Goal: Task Accomplishment & Management: Manage account settings

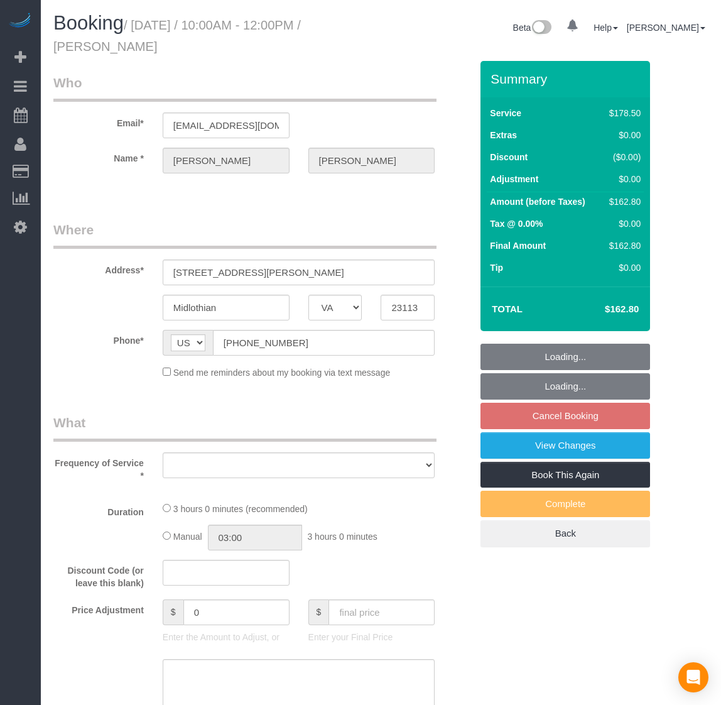
select select "VA"
select select "object:3166"
select select "number:4"
select select "number:23"
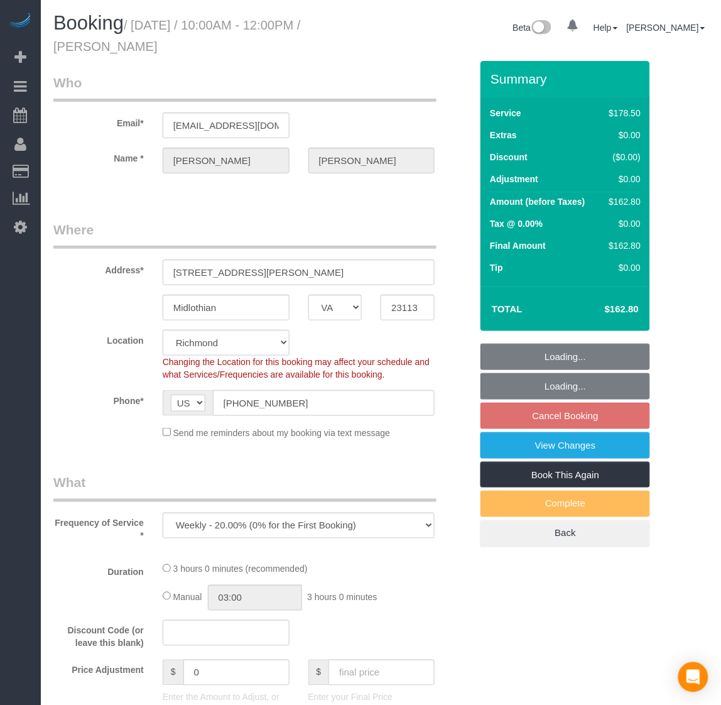
select select "object:3496"
select select "2001"
select select "spot13"
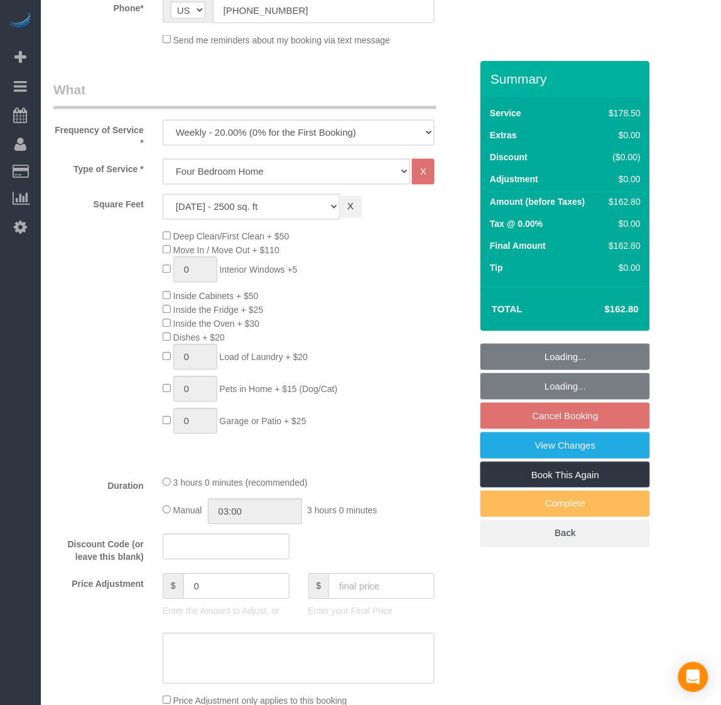
select select "2001"
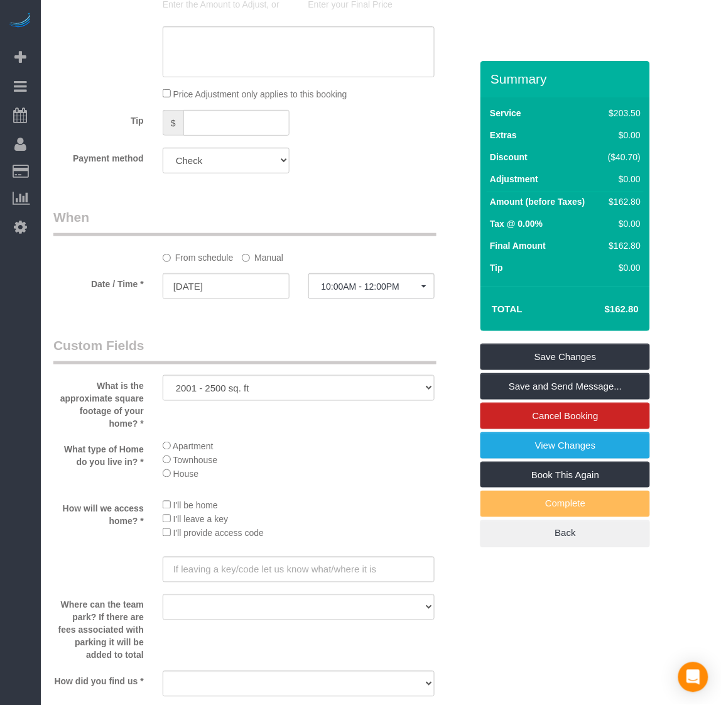
scroll to position [999, 0]
click at [193, 292] on input "[DATE]" at bounding box center [226, 287] width 127 height 26
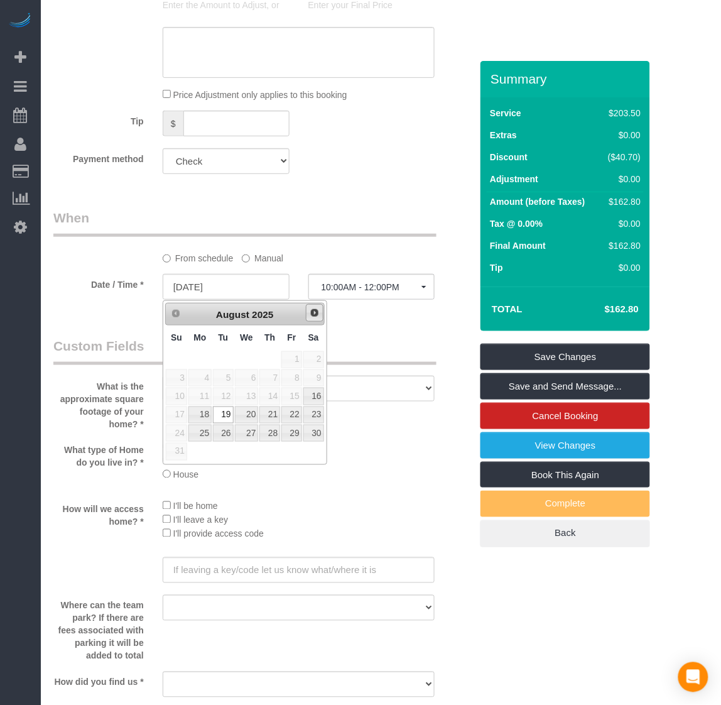
click at [318, 315] on span "Next" at bounding box center [315, 313] width 10 height 10
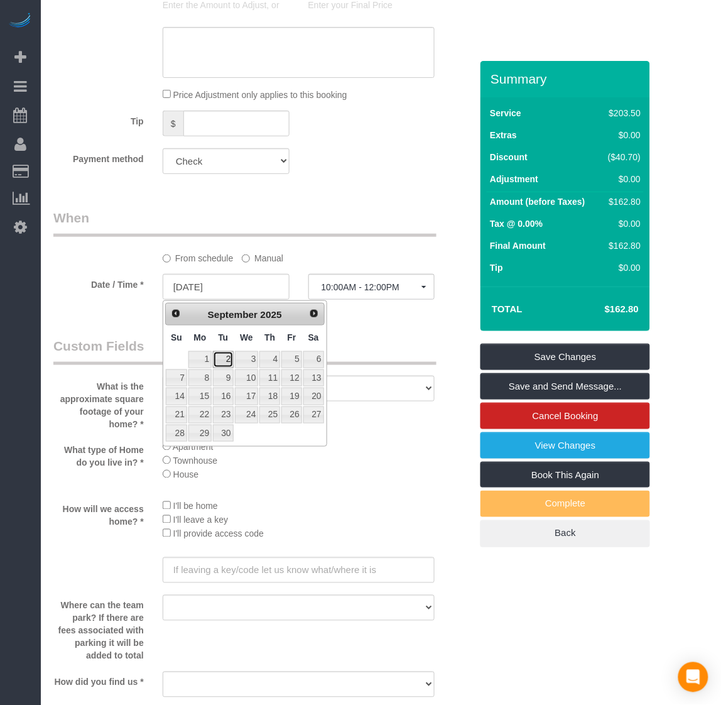
click at [226, 357] on link "2" at bounding box center [223, 359] width 20 height 17
type input "[DATE]"
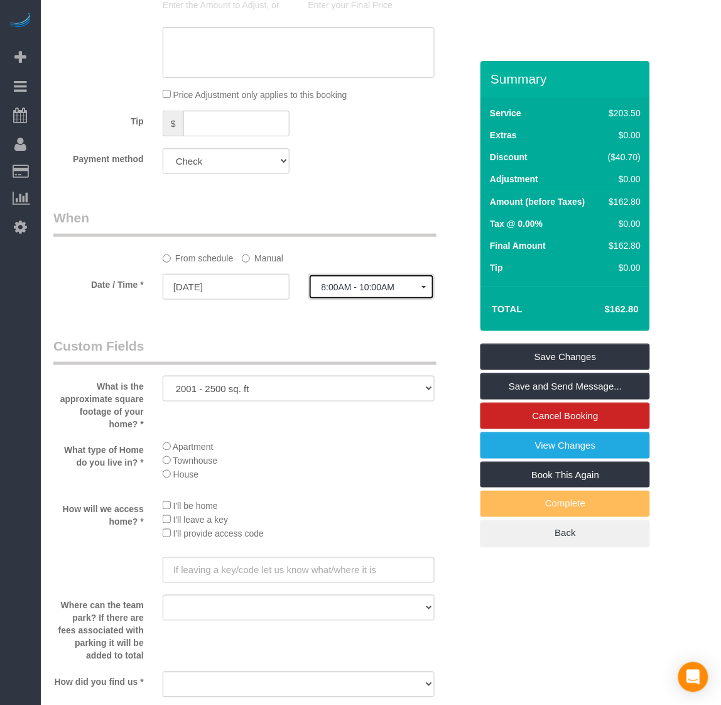
click at [341, 286] on span "8:00AM - 10:00AM" at bounding box center [372, 287] width 101 height 10
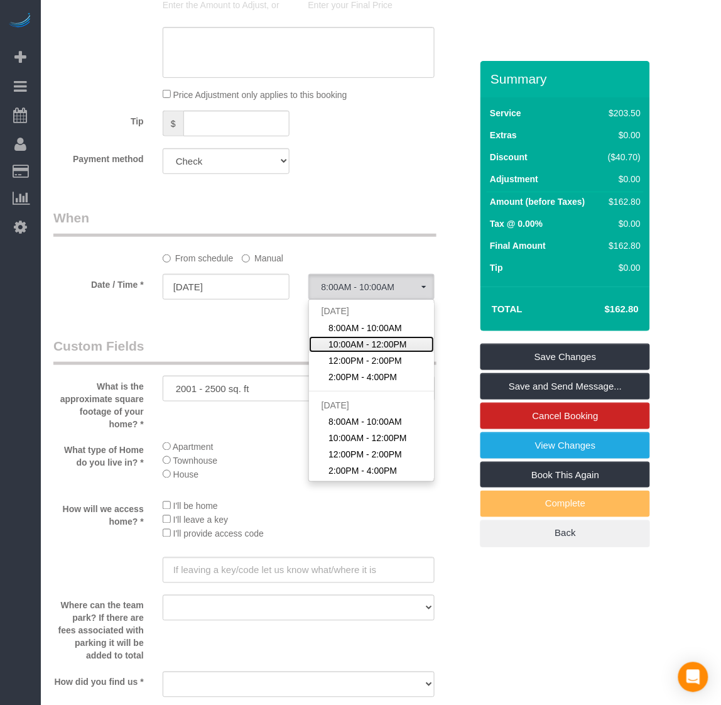
click at [372, 341] on span "10:00AM - 12:00PM" at bounding box center [368, 344] width 79 height 13
select select "spot33"
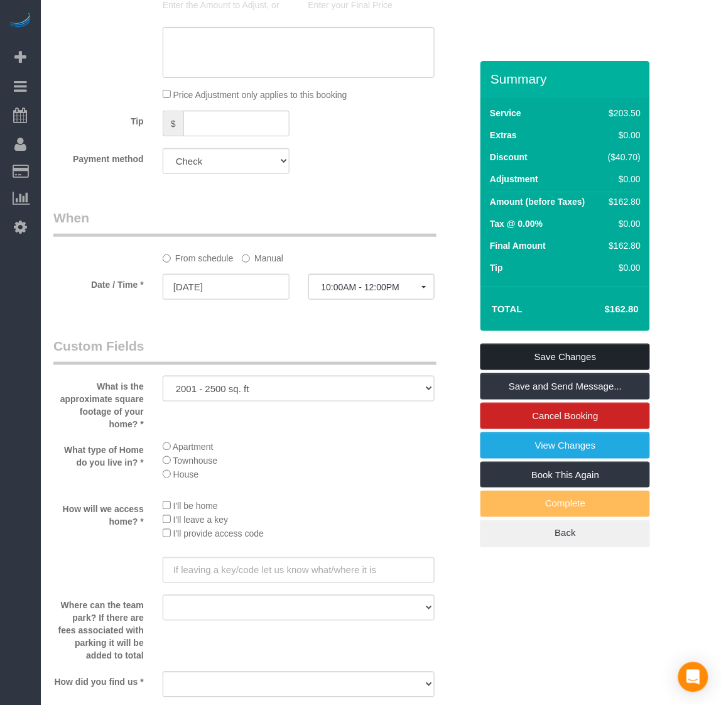
click at [570, 349] on link "Save Changes" at bounding box center [566, 357] width 170 height 26
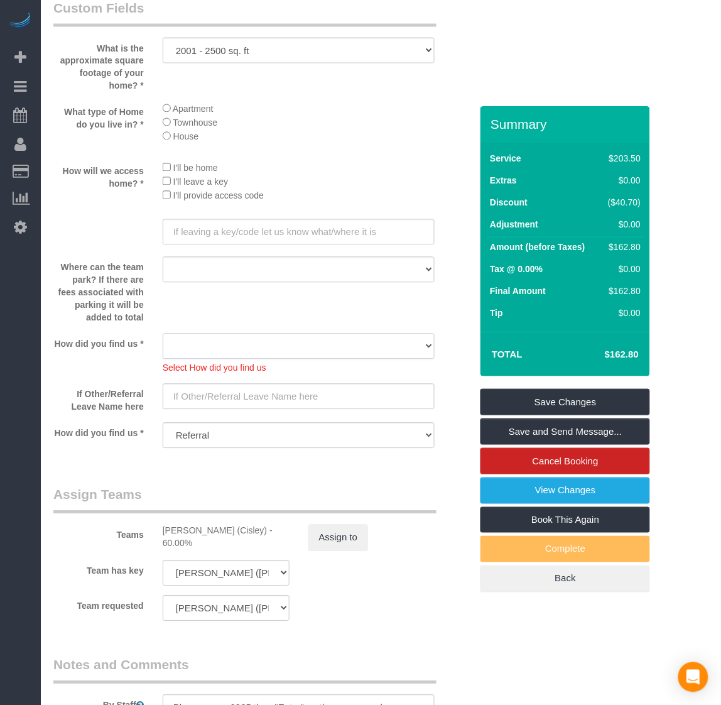
click at [281, 340] on select "Yelp Google Twitter Instagram Nextdoor Facebook Returning Customer Craigslist R…" at bounding box center [299, 347] width 273 height 26
select select "number:42"
click at [163, 334] on select "Yelp Google Twitter Instagram Nextdoor Facebook Returning Customer Craigslist R…" at bounding box center [299, 347] width 273 height 26
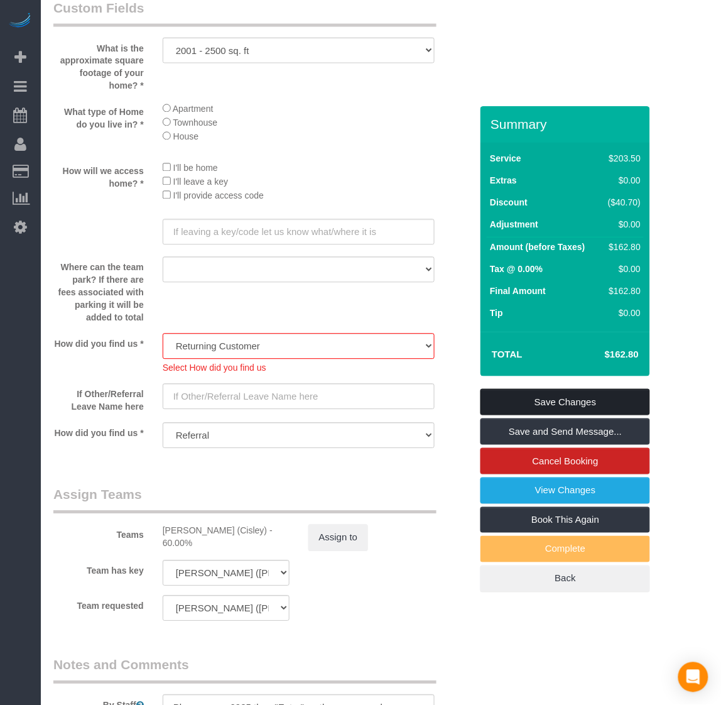
click at [564, 394] on link "Save Changes" at bounding box center [566, 402] width 170 height 26
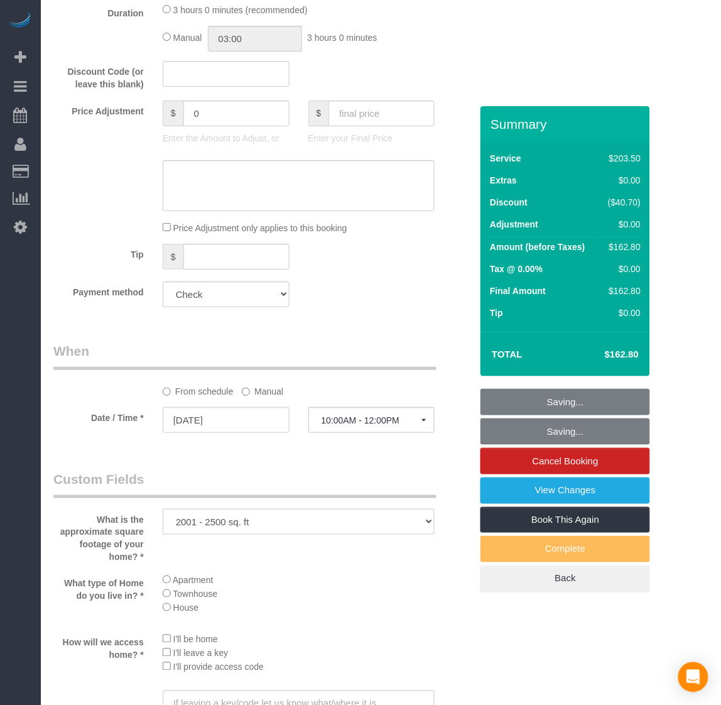
scroll to position [597, 0]
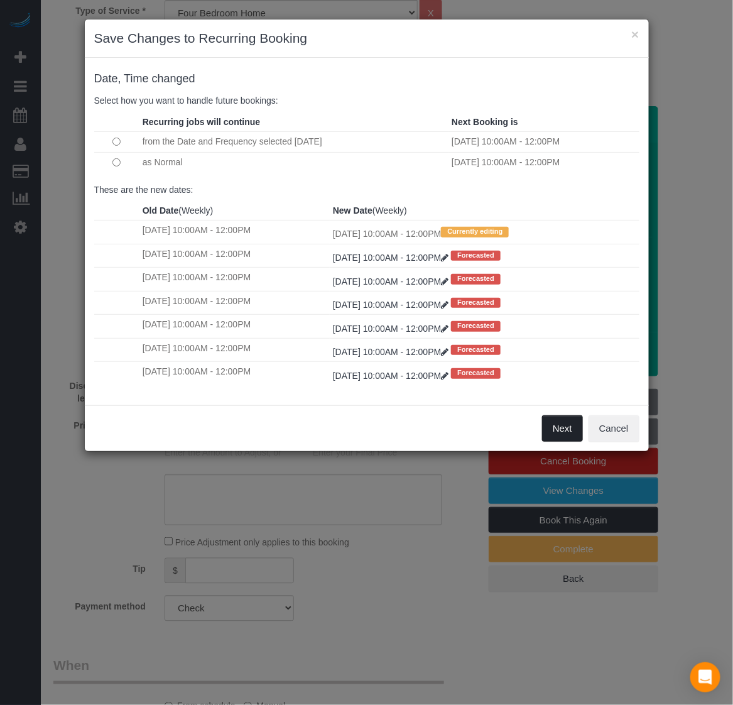
click at [562, 442] on button "Next" at bounding box center [562, 428] width 41 height 26
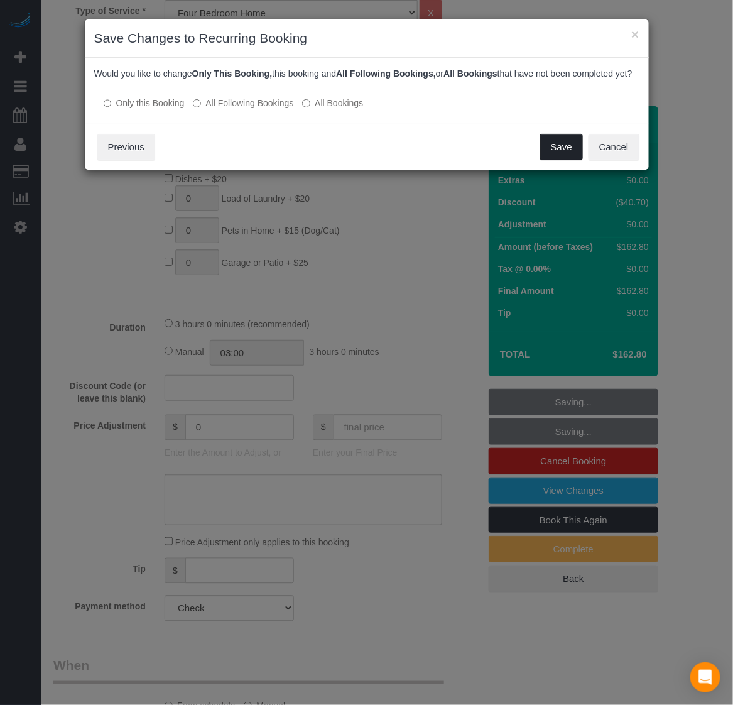
click at [557, 160] on button "Save" at bounding box center [561, 147] width 43 height 26
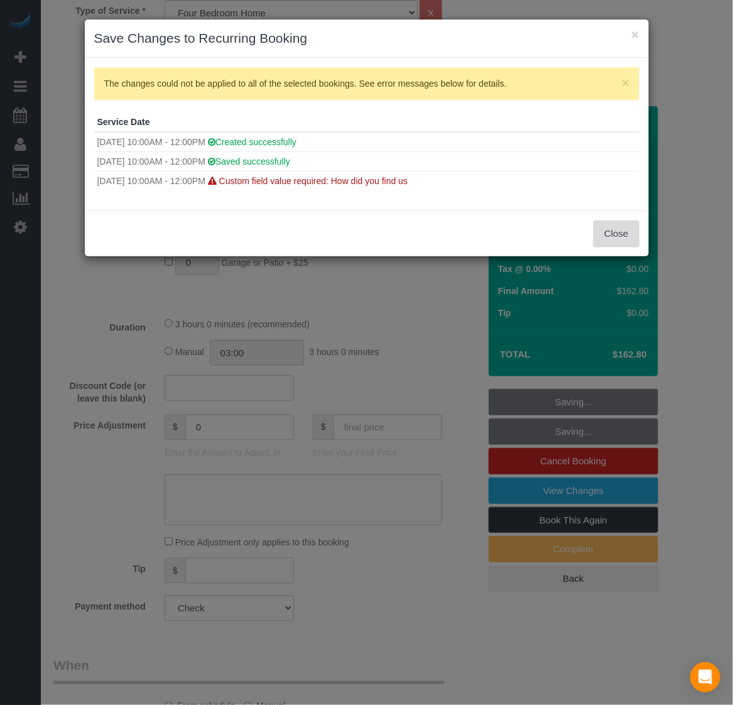
click at [623, 227] on button "Close" at bounding box center [616, 233] width 45 height 26
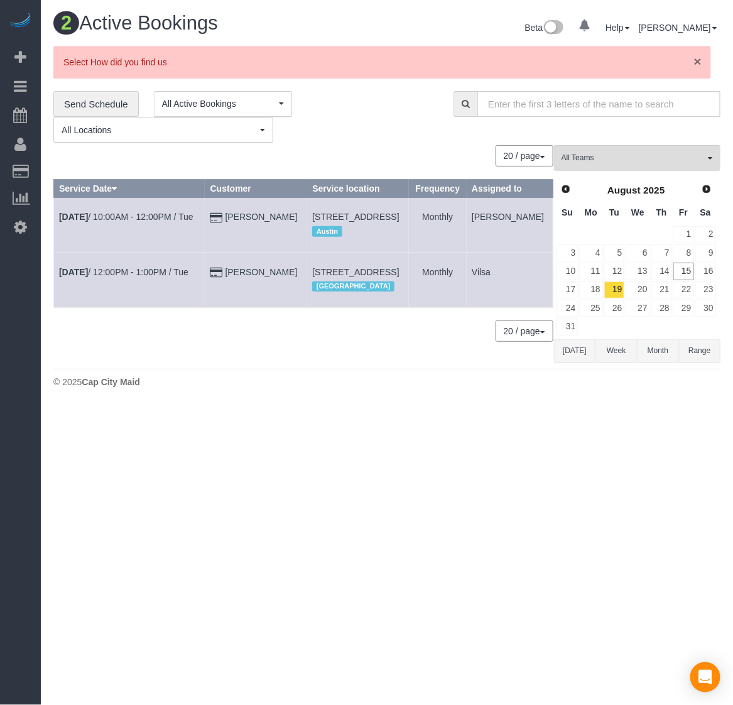
click at [698, 57] on span "×" at bounding box center [698, 61] width 8 height 14
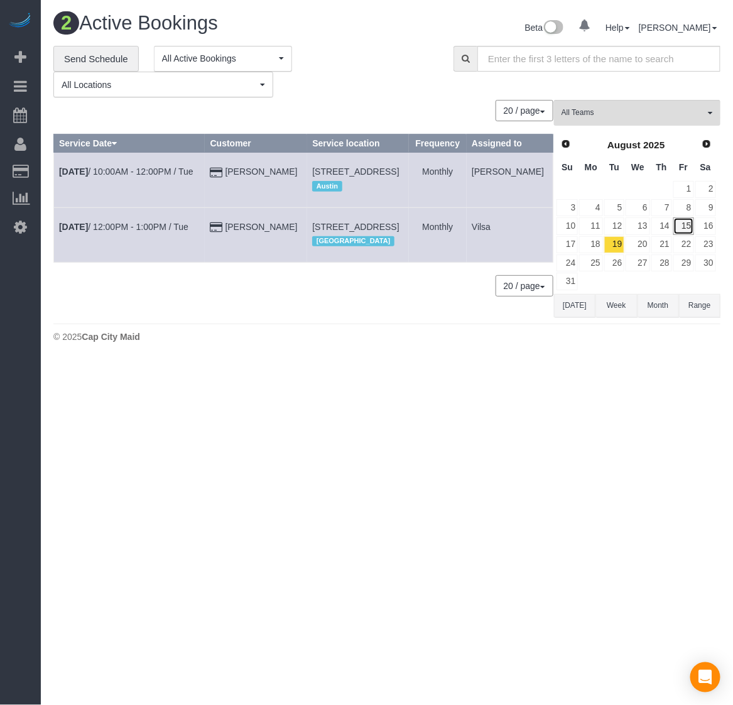
click at [690, 227] on link "15" at bounding box center [683, 225] width 21 height 17
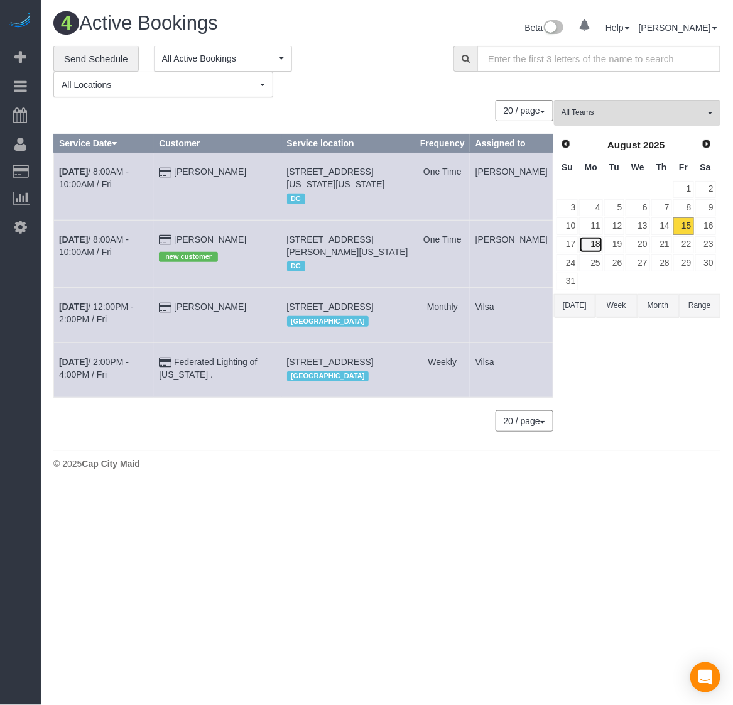
click at [597, 243] on link "18" at bounding box center [590, 244] width 23 height 17
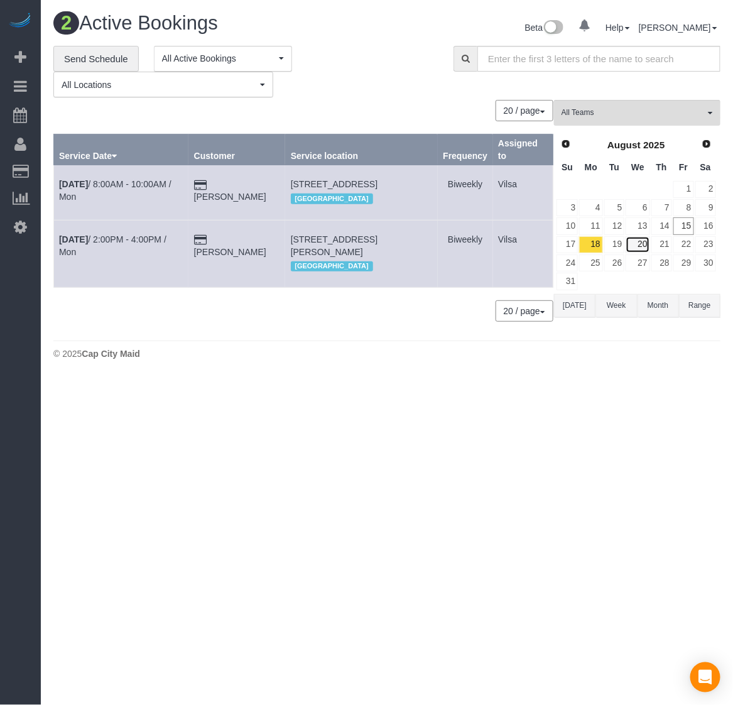
click at [632, 244] on link "20" at bounding box center [638, 244] width 24 height 17
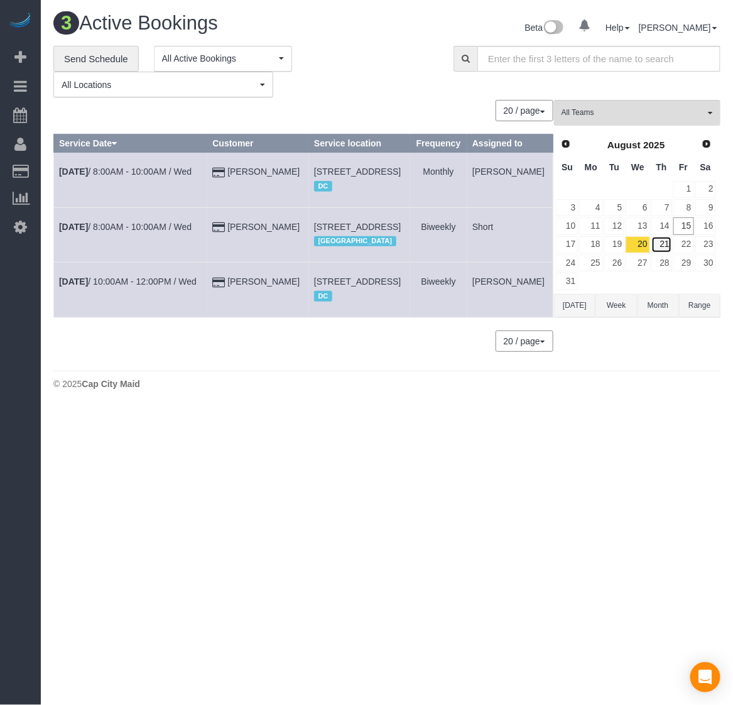
click at [663, 246] on link "21" at bounding box center [661, 244] width 21 height 17
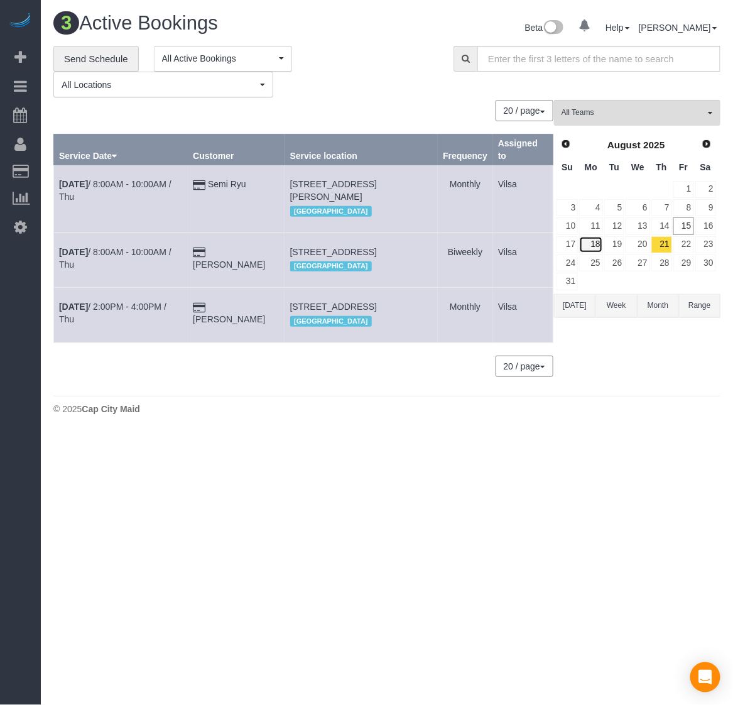
click at [597, 246] on link "18" at bounding box center [590, 244] width 23 height 17
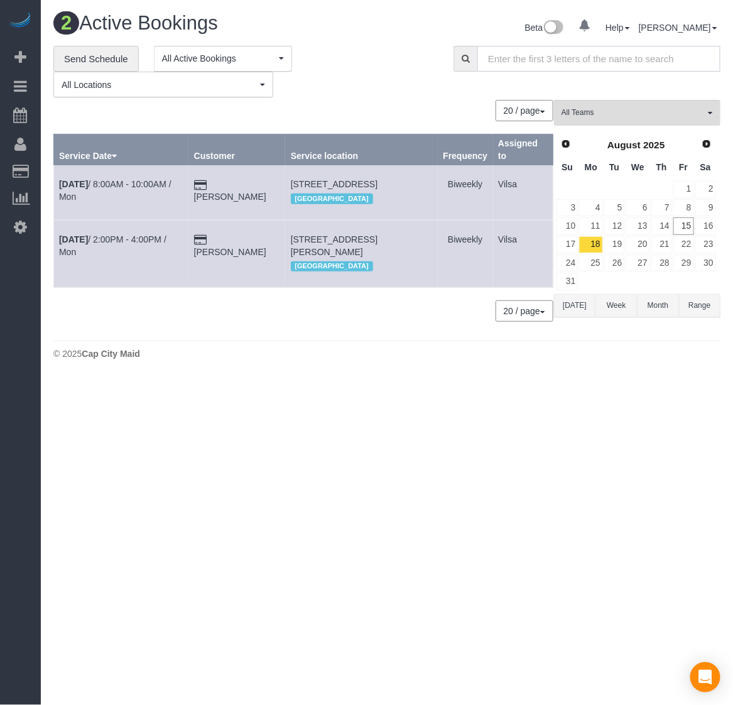
click at [521, 65] on input "text" at bounding box center [598, 59] width 243 height 26
paste input "[PHONE_NUMBER]"
drag, startPoint x: 501, startPoint y: 57, endPoint x: 453, endPoint y: 61, distance: 47.9
click at [454, 61] on div "[PHONE_NUMBER]" at bounding box center [587, 59] width 267 height 26
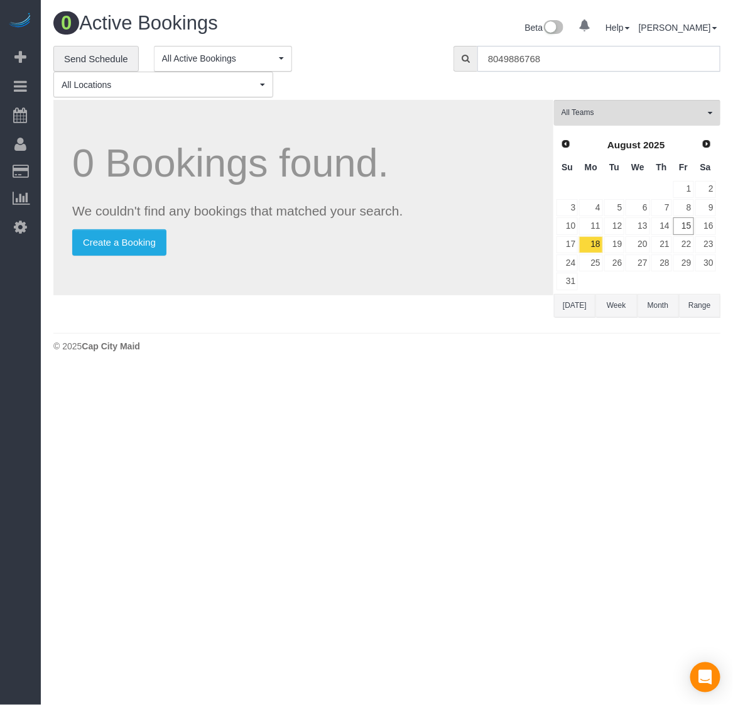
click at [570, 63] on input "8049886768" at bounding box center [598, 59] width 243 height 26
click at [554, 61] on input "8049886768" at bounding box center [598, 59] width 243 height 26
type input "8049886768"
click at [96, 63] on span "Add Booking" at bounding box center [119, 57] width 157 height 29
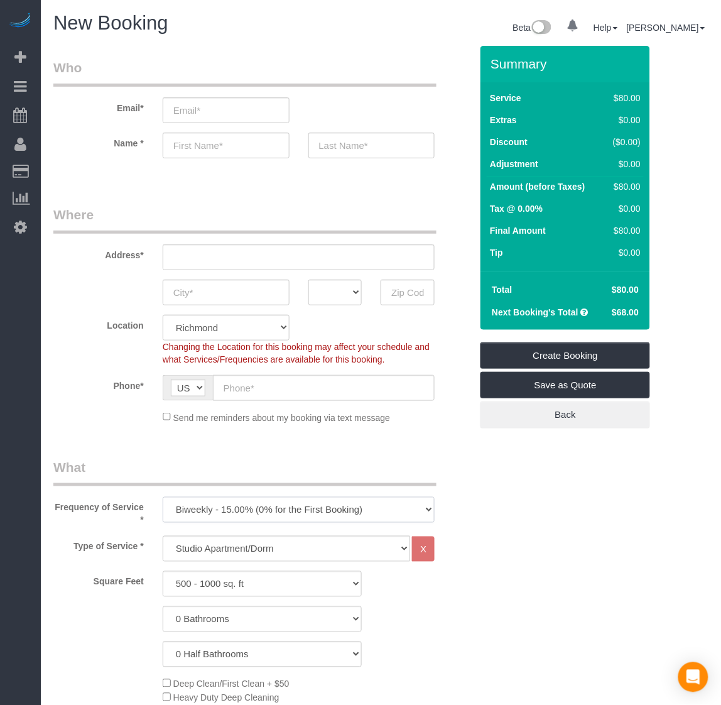
click at [252, 512] on select "One Time Weekly - 20.00% (0% for the First Booking) Biweekly - 15.00% (0% for t…" at bounding box center [299, 510] width 273 height 26
select select "object:4695"
click at [163, 497] on select "One Time Weekly - 20.00% (0% for the First Booking) Biweekly - 15.00% (0% for t…" at bounding box center [299, 510] width 273 height 26
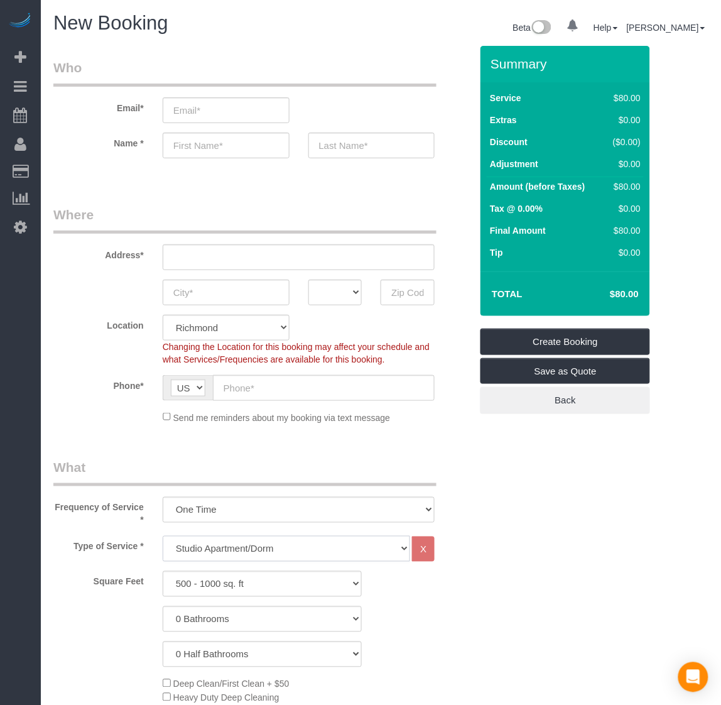
click at [227, 542] on select "Studio Apartment/Dorm One Bedroom Home Two Bedroom Home Three Bedroom Home Four…" at bounding box center [287, 549] width 248 height 26
select select "136"
click at [163, 536] on select "Studio Apartment/Dorm One Bedroom Home Two Bedroom Home Three Bedroom Home Four…" at bounding box center [287, 549] width 248 height 26
click at [232, 588] on select "500 - 1000 sq. ft [DATE] - [DATE] sq. ft [DATE] - [DATE] sq. ft [DATE] - 2500 s…" at bounding box center [263, 584] width 200 height 26
select select "1501"
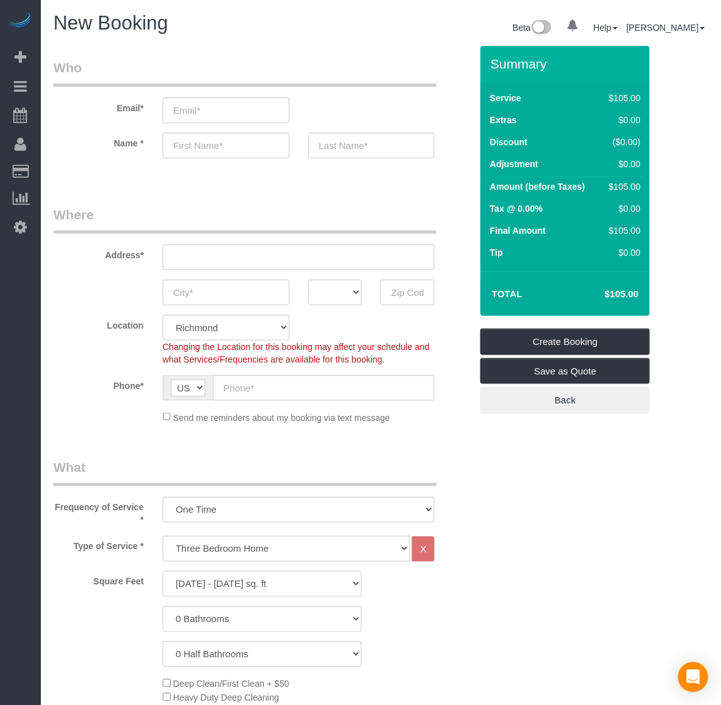
click at [163, 571] on select "500 - 1000 sq. ft [DATE] - [DATE] sq. ft [DATE] - [DATE] sq. ft [DATE] - 2500 s…" at bounding box center [263, 584] width 200 height 26
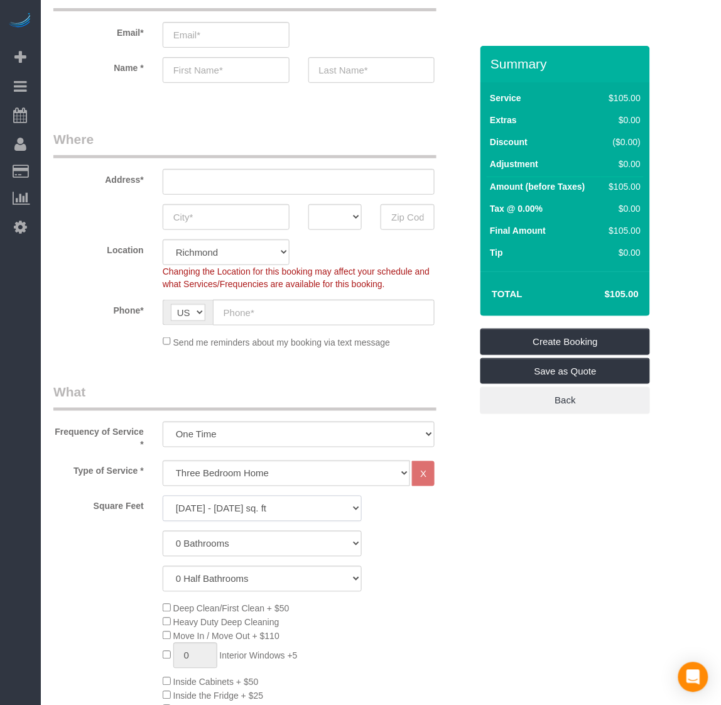
scroll to position [236, 0]
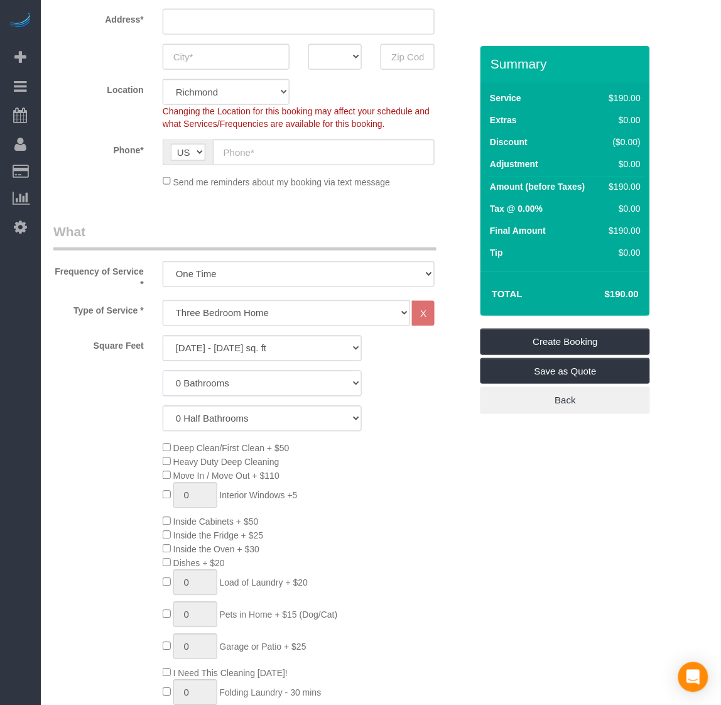
click at [236, 384] on select "0 Bathrooms 1 Bathroom 2 Bathrooms 3 Bathrooms 4 Bathrooms 5 Bathrooms 6 Bathro…" at bounding box center [263, 384] width 200 height 26
select select "2"
click at [163, 371] on select "0 Bathrooms 1 Bathroom 2 Bathrooms 3 Bathrooms 4 Bathrooms 5 Bathrooms 6 Bathro…" at bounding box center [263, 384] width 200 height 26
click at [217, 415] on select "0 Half Bathrooms 1 Half Bathroom 2 Half Bathrooms 3 Half Bathrooms 4 Half Bathr…" at bounding box center [263, 419] width 200 height 26
select select "2"
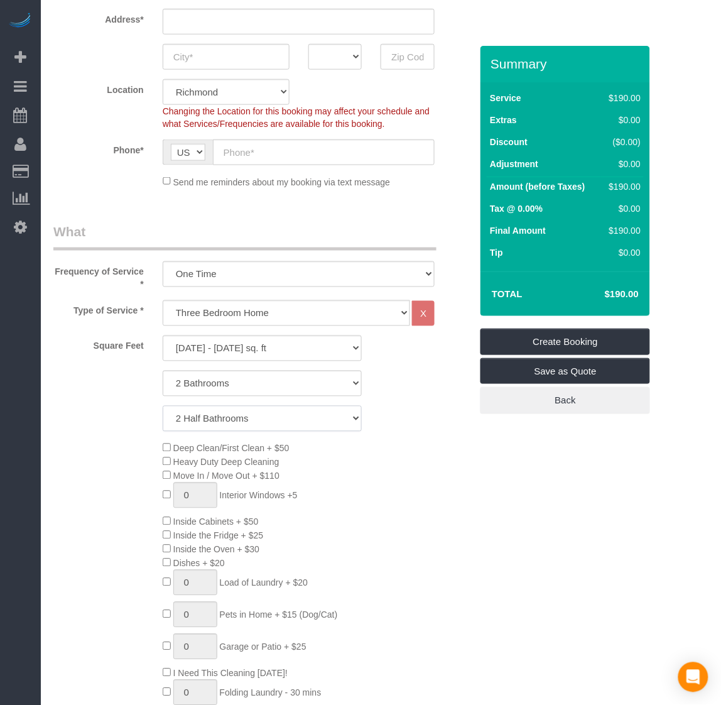
click at [163, 406] on select "0 Half Bathrooms 1 Half Bathroom 2 Half Bathrooms 3 Half Bathrooms 4 Half Bathr…" at bounding box center [263, 419] width 200 height 26
click at [173, 462] on span "Heavy Duty Deep Cleaning" at bounding box center [226, 462] width 106 height 10
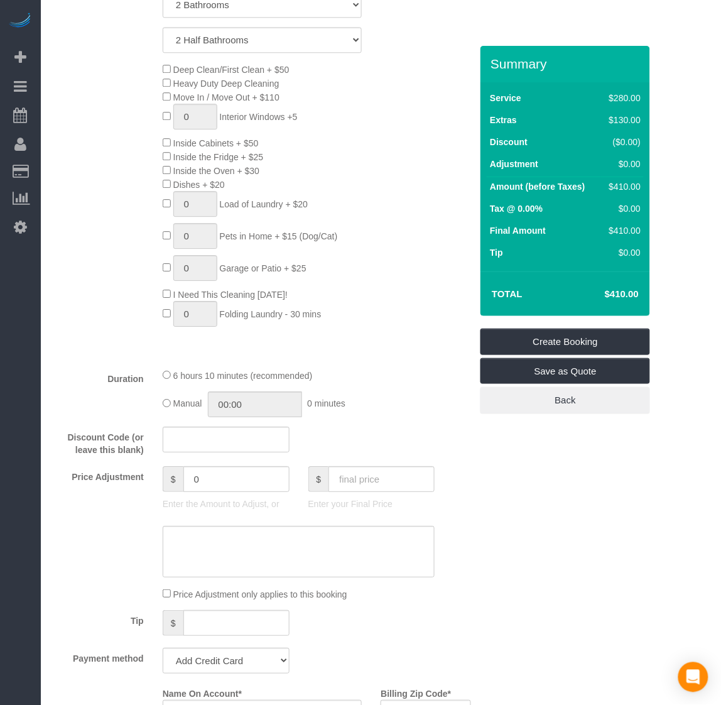
scroll to position [628, 0]
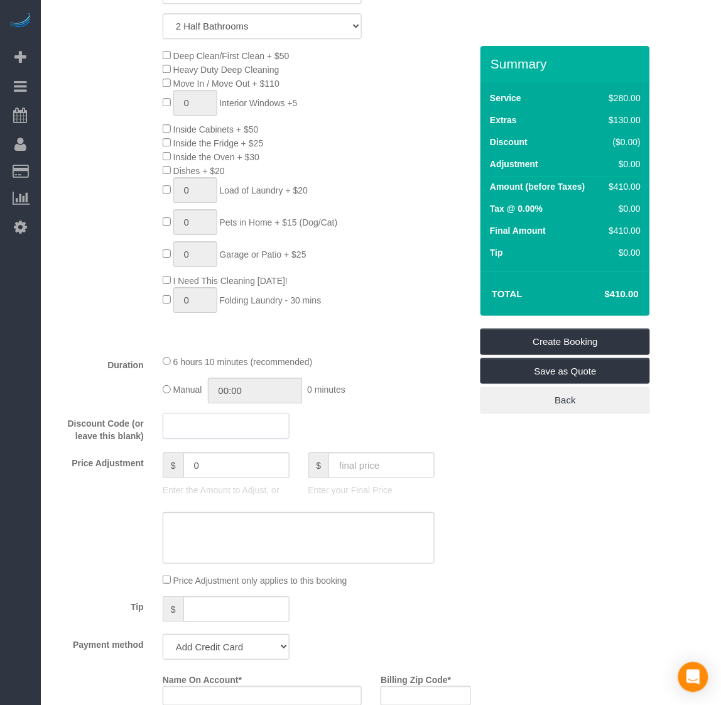
click at [205, 422] on input "text" at bounding box center [226, 426] width 127 height 26
type input "POTATOCHIP"
click at [440, 447] on fieldset "What Frequency of Service * One Time Weekly - 20.00% (0% for the First Booking)…" at bounding box center [262, 355] width 418 height 1050
click at [604, 548] on div "Who Email* Name * Where Address* AK AL AR AZ CA CO CT DC DE [GEOGRAPHIC_DATA] […" at bounding box center [380, 622] width 655 height 2408
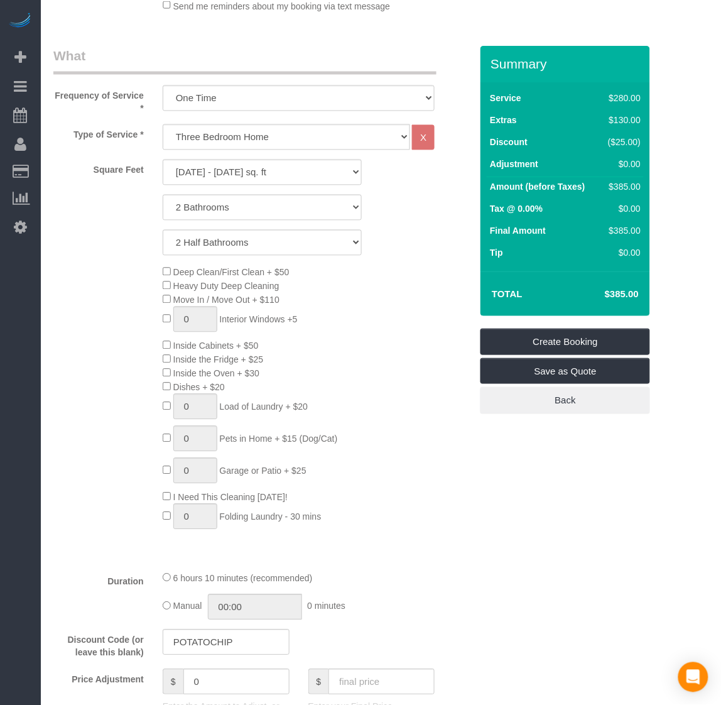
scroll to position [393, 0]
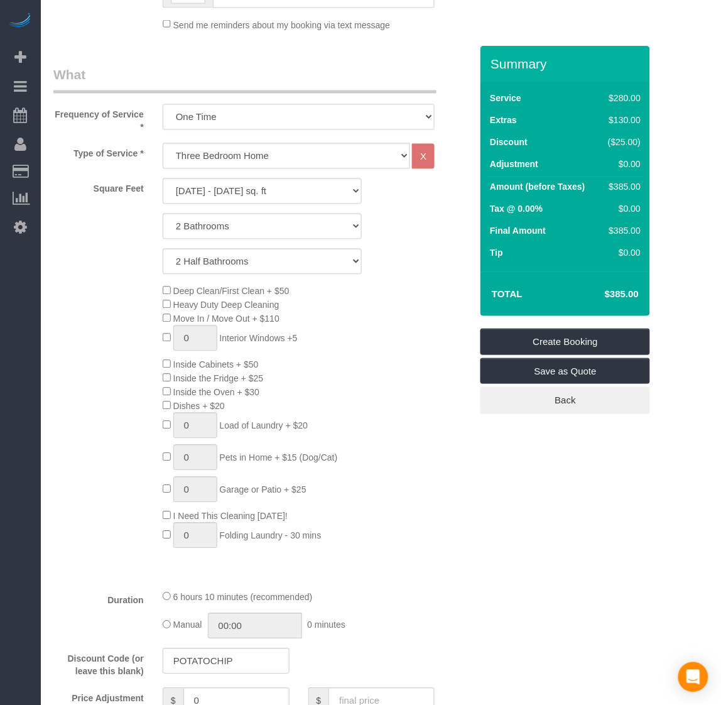
click at [255, 117] on select "One Time Weekly - 20.00% (0% for the First Booking) Biweekly - 15.00% (0% for t…" at bounding box center [299, 117] width 273 height 26
select select "object:4694"
click at [163, 104] on select "One Time Weekly - 20.00% (0% for the First Booking) Biweekly - 15.00% (0% for t…" at bounding box center [299, 117] width 273 height 26
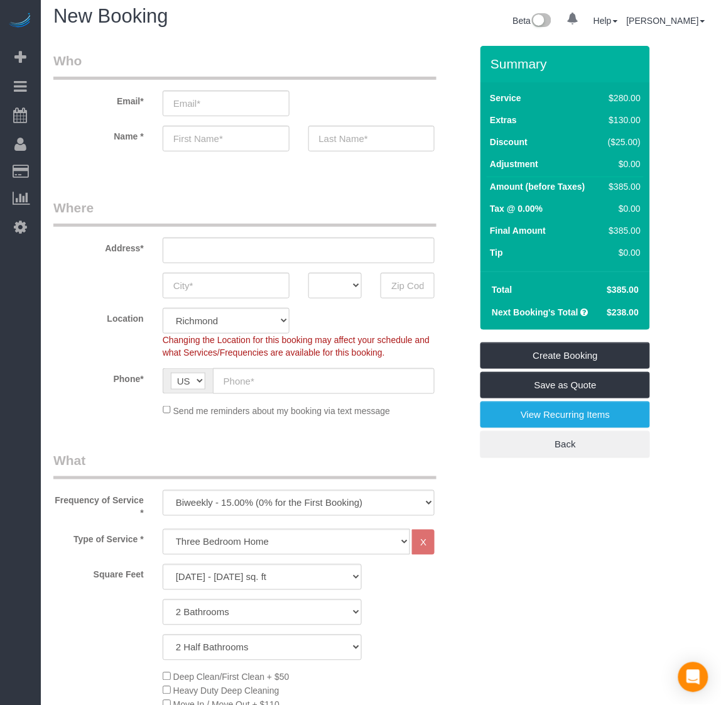
scroll to position [0, 0]
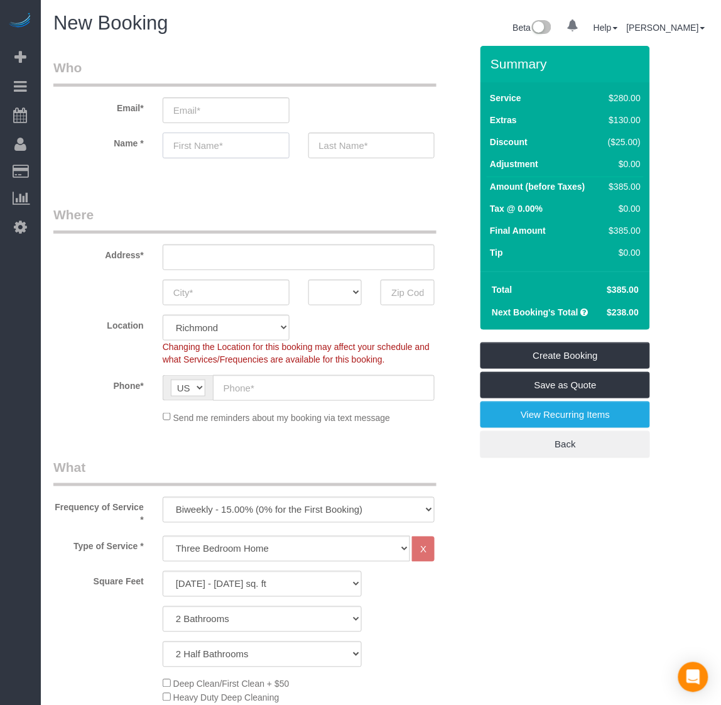
click at [212, 148] on input "text" at bounding box center [226, 146] width 127 height 26
type input "s"
click at [220, 137] on input "Shap" at bounding box center [226, 146] width 127 height 26
type input "Shapall"
click at [312, 146] on input "text" at bounding box center [371, 146] width 127 height 26
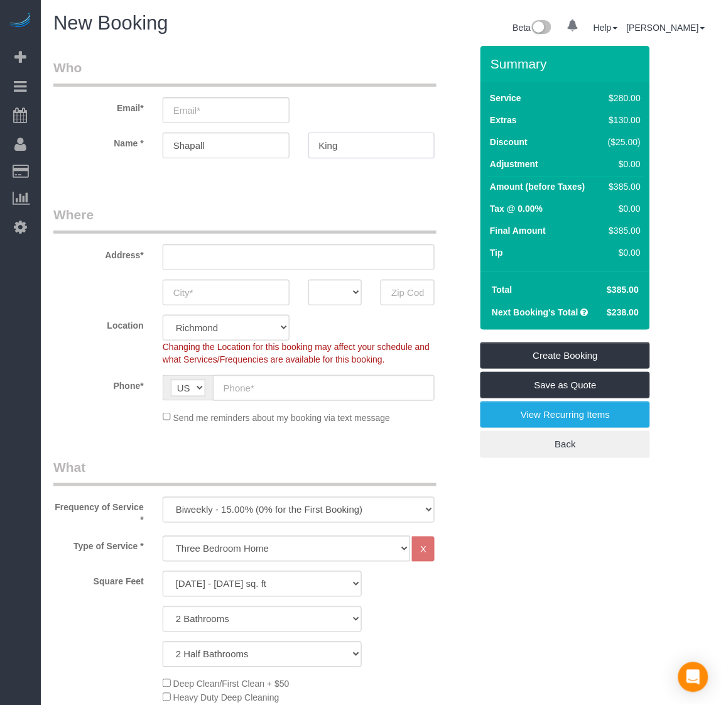
type input "King"
click at [233, 99] on input "email" at bounding box center [226, 110] width 127 height 26
paste input "[EMAIL_ADDRESS][DOMAIN_NAME]"
drag, startPoint x: 185, startPoint y: 110, endPoint x: 45, endPoint y: 105, distance: 140.8
click at [45, 105] on div "Email* [EMAIL_ADDRESS][DOMAIN_NAME]" at bounding box center [262, 90] width 437 height 65
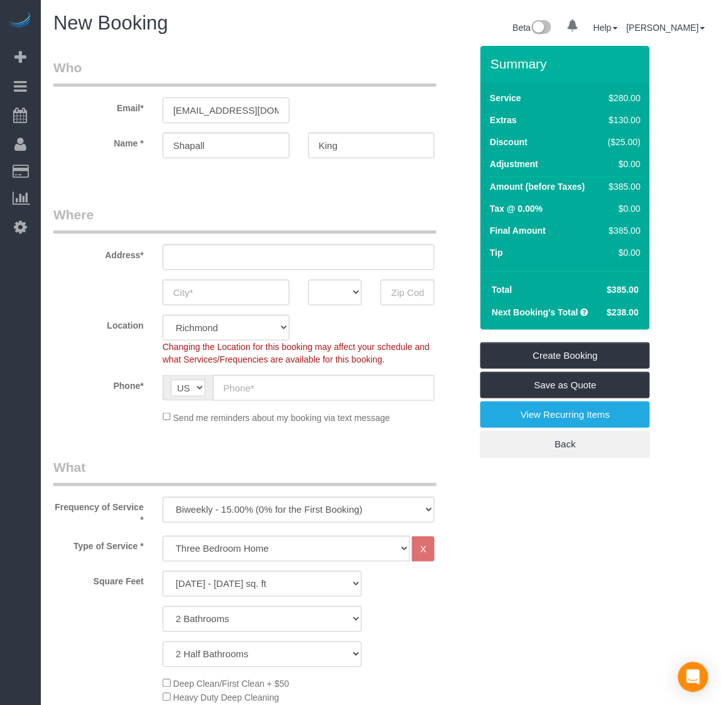
type input "[EMAIL_ADDRESS][DOMAIN_NAME]"
click at [342, 425] on fieldset "Where Address* AK AL AR AZ CA CO CT DC DE [GEOGRAPHIC_DATA] [GEOGRAPHIC_DATA] H…" at bounding box center [262, 319] width 418 height 228
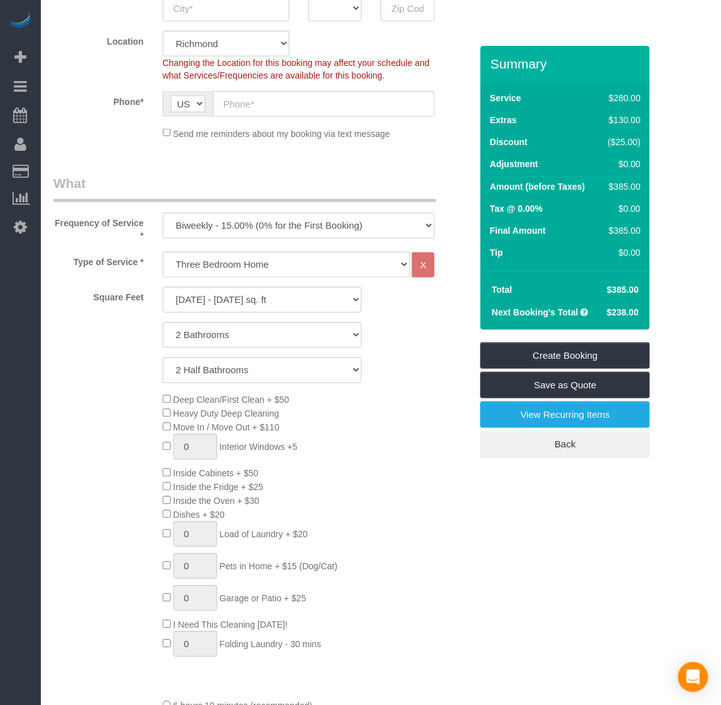
scroll to position [314, 0]
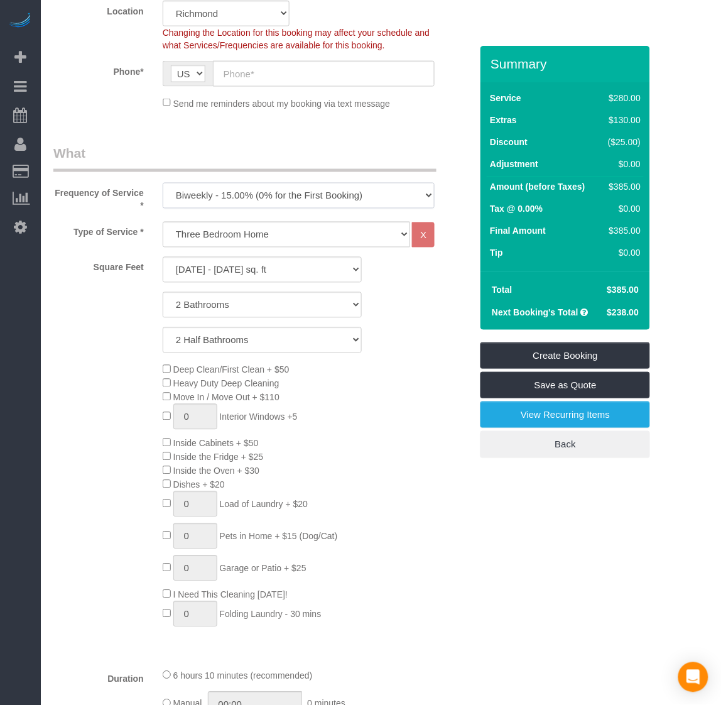
click at [242, 188] on select "One Time Weekly - 20.00% (0% for the First Booking) Biweekly - 15.00% (0% for t…" at bounding box center [299, 196] width 273 height 26
select select "object:4695"
click at [163, 183] on select "One Time Weekly - 20.00% (0% for the First Booking) Biweekly - 15.00% (0% for t…" at bounding box center [299, 196] width 273 height 26
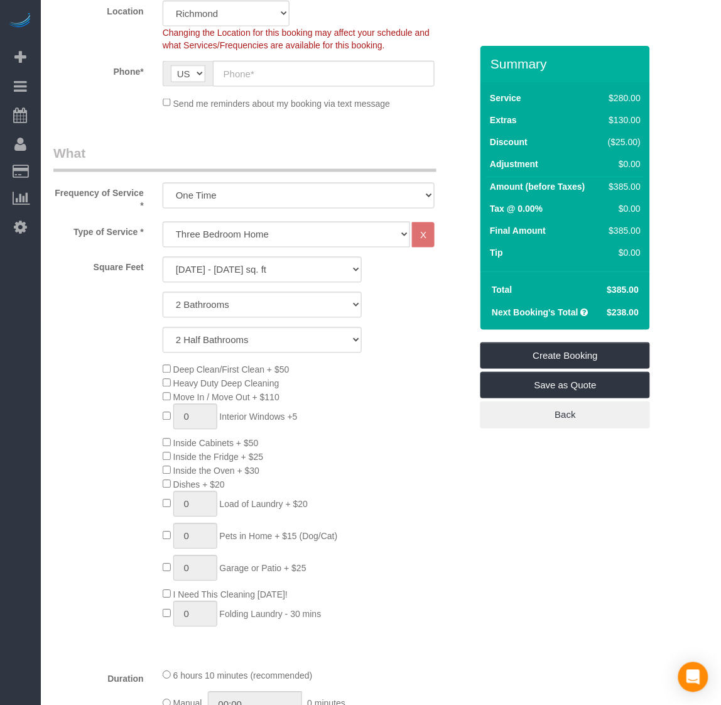
click at [481, 535] on div "Deep Clean/First Clean + $50 Heavy Duty Deep Cleaning Move In / Move Out + $110…" at bounding box center [316, 497] width 327 height 271
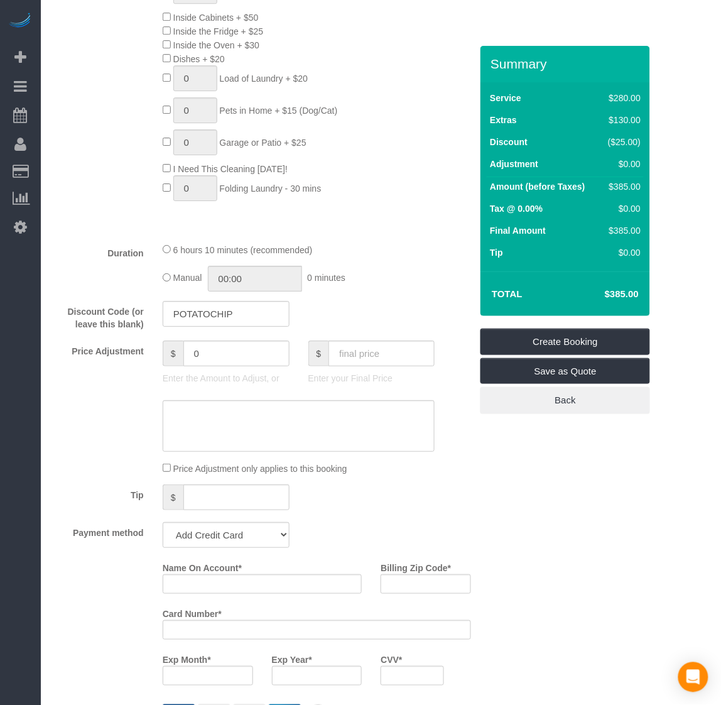
scroll to position [1021, 0]
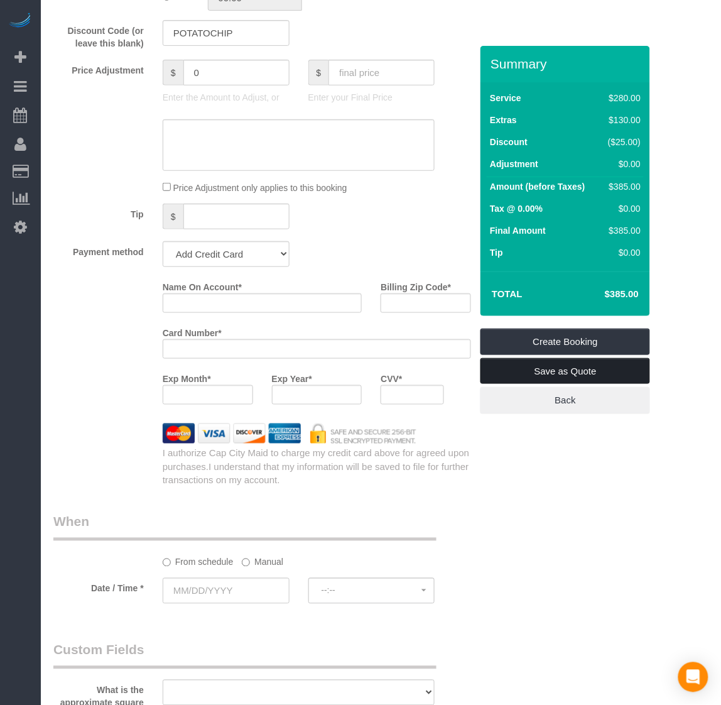
click at [531, 365] on link "Save as Quote" at bounding box center [566, 371] width 170 height 26
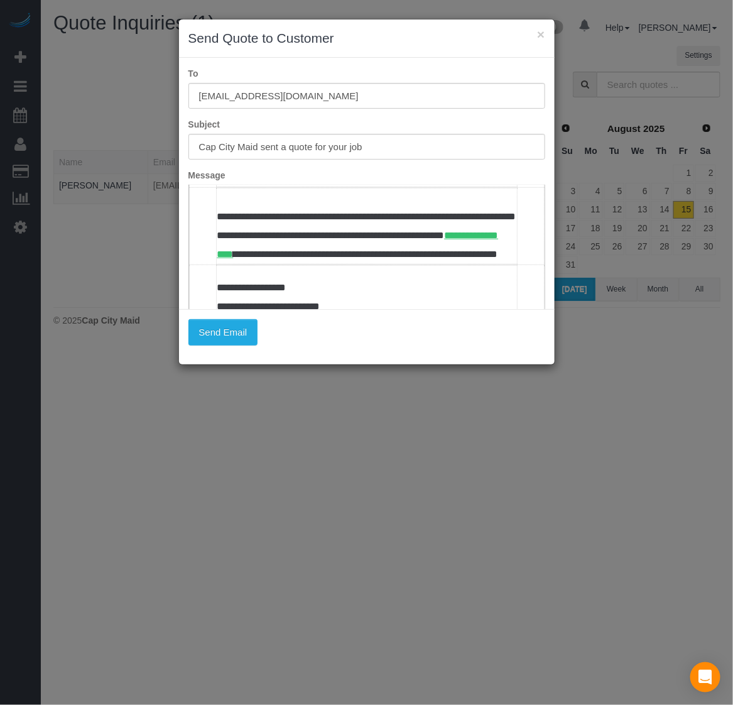
scroll to position [393, 0]
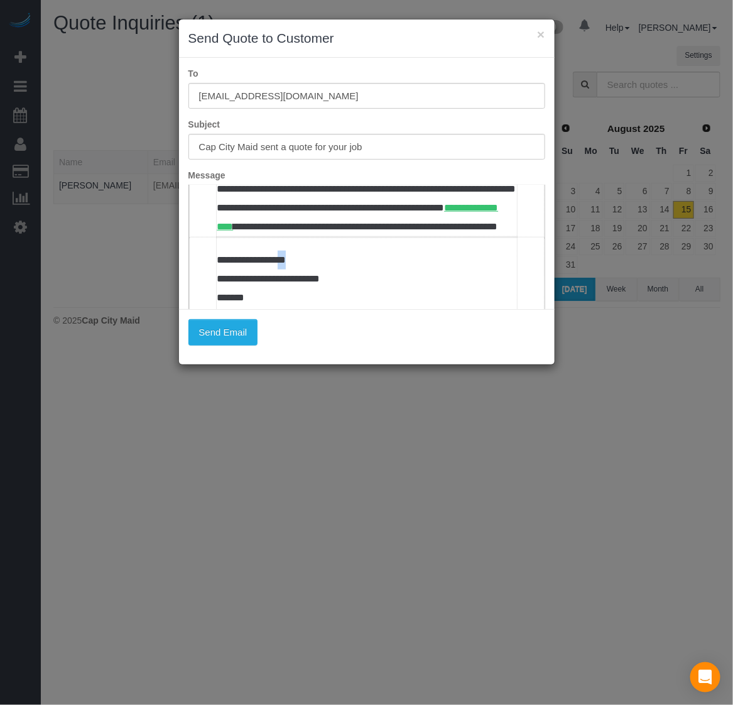
drag, startPoint x: 303, startPoint y: 282, endPoint x: 292, endPoint y: 282, distance: 11.3
click at [292, 282] on td "**********" at bounding box center [366, 431] width 300 height 389
click at [344, 284] on td "**********" at bounding box center [366, 431] width 300 height 389
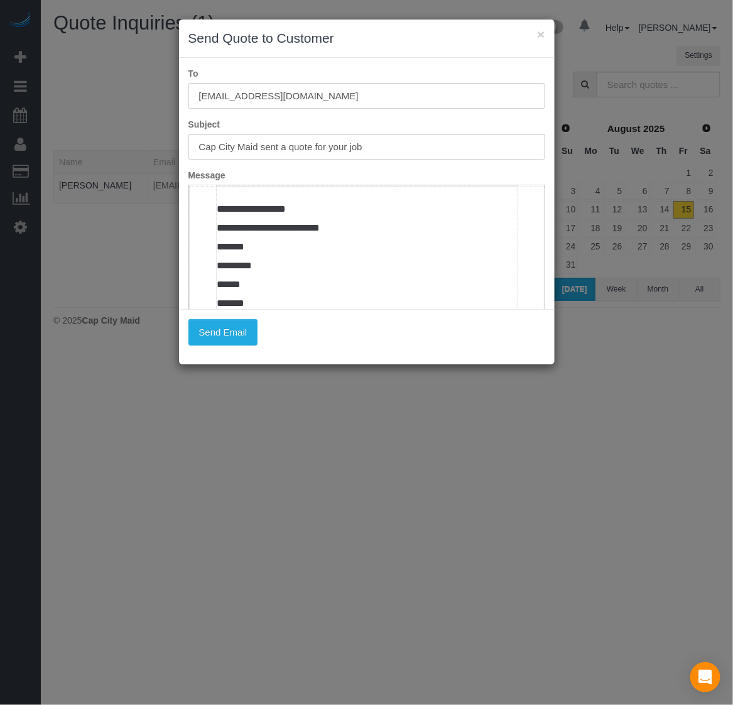
scroll to position [550, 0]
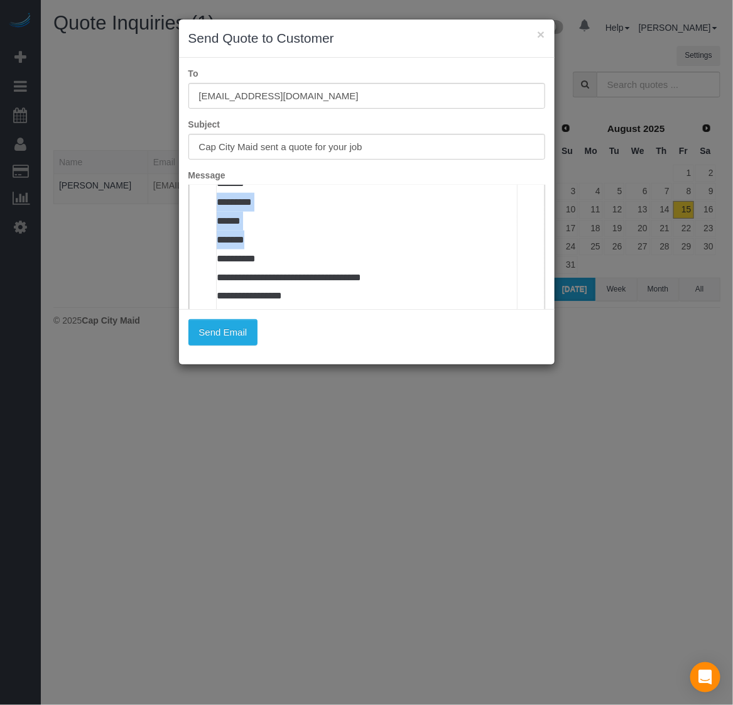
drag, startPoint x: 270, startPoint y: 228, endPoint x: 215, endPoint y: 221, distance: 55.1
click at [216, 221] on td "**********" at bounding box center [366, 317] width 300 height 389
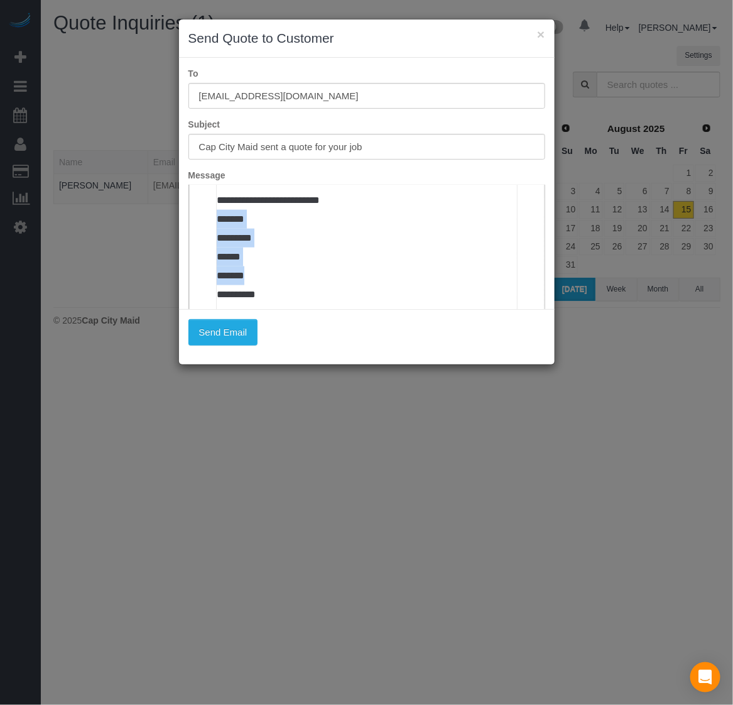
click at [270, 256] on td "**********" at bounding box center [366, 353] width 300 height 389
drag, startPoint x: 255, startPoint y: 237, endPoint x: 217, endPoint y: 246, distance: 39.3
click at [217, 246] on td "**********" at bounding box center [366, 353] width 300 height 389
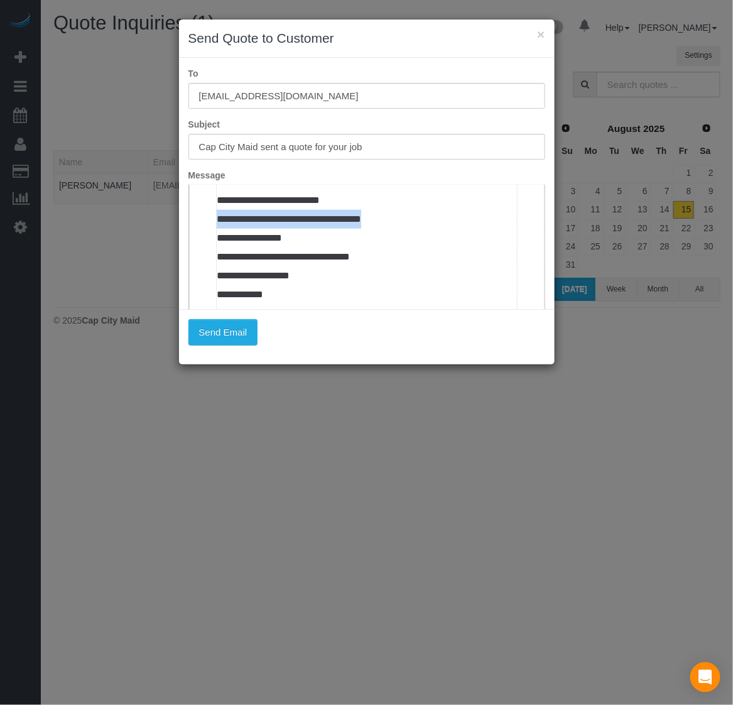
drag, startPoint x: 350, startPoint y: 244, endPoint x: 217, endPoint y: 247, distance: 133.2
click at [217, 247] on td "**********" at bounding box center [366, 306] width 300 height 295
drag, startPoint x: 271, startPoint y: 246, endPoint x: 215, endPoint y: 237, distance: 56.6
click at [212, 237] on td "**********" at bounding box center [366, 297] width 355 height 278
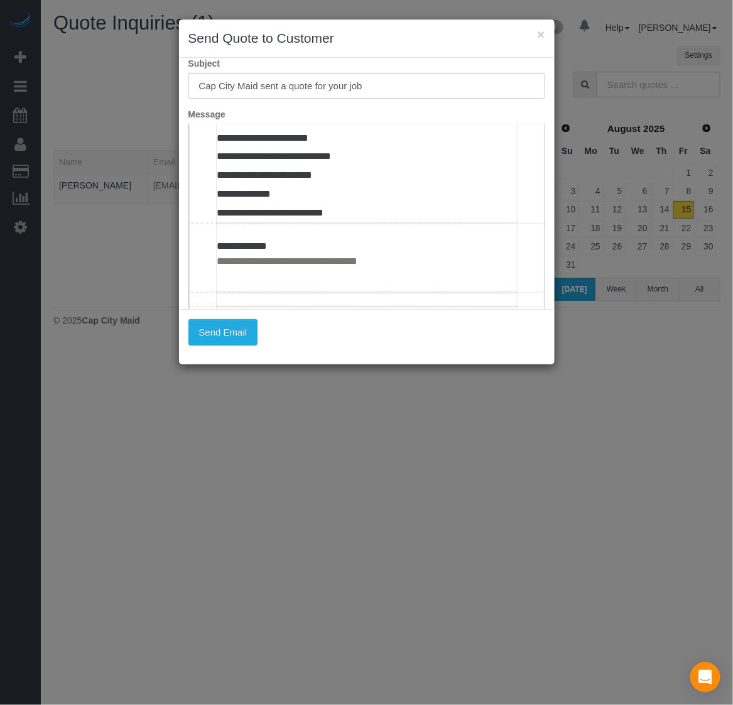
scroll to position [548, 0]
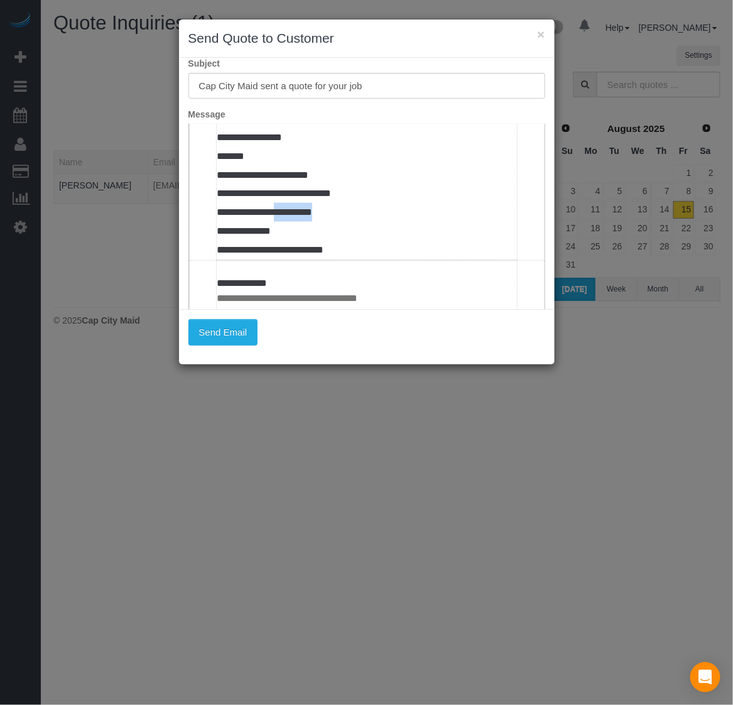
drag, startPoint x: 364, startPoint y: 239, endPoint x: 287, endPoint y: 237, distance: 77.3
click at [287, 237] on td "**********" at bounding box center [366, 140] width 300 height 239
click at [401, 259] on td "**********" at bounding box center [366, 140] width 300 height 239
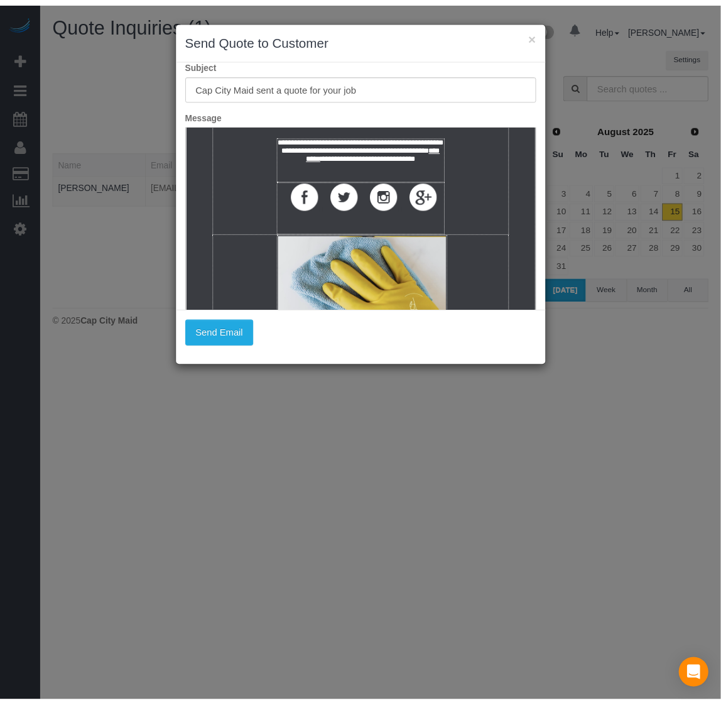
scroll to position [784, 0]
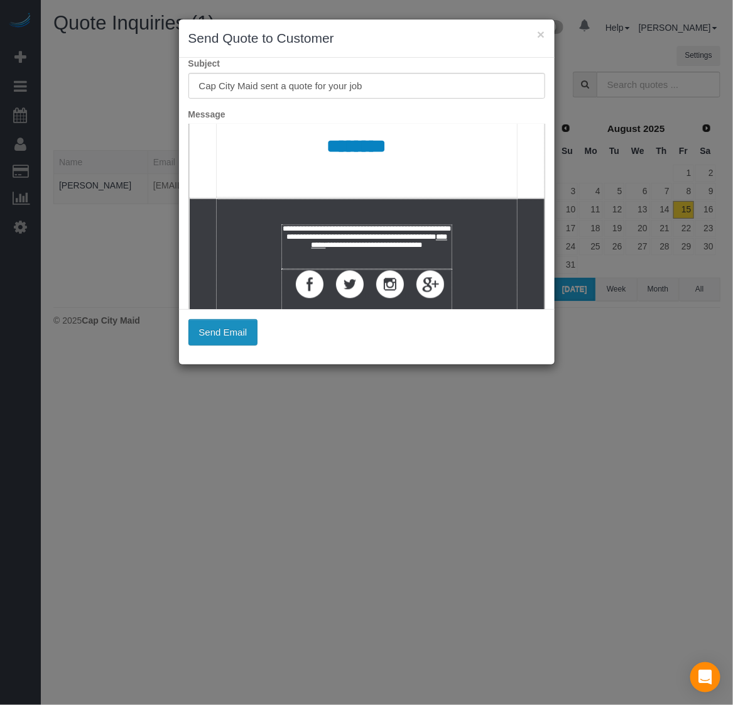
click at [237, 331] on button "Send Email" at bounding box center [223, 332] width 70 height 26
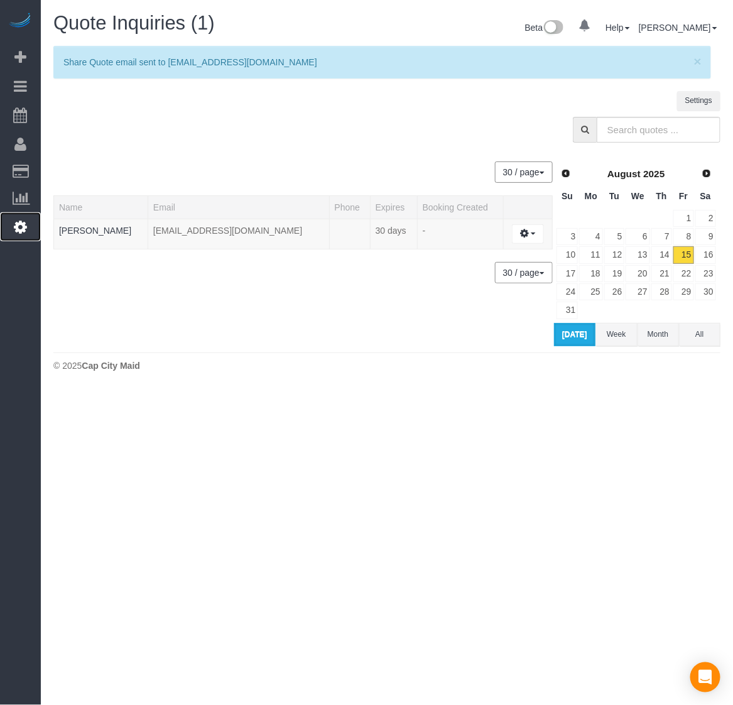
click at [22, 229] on icon at bounding box center [20, 226] width 13 height 15
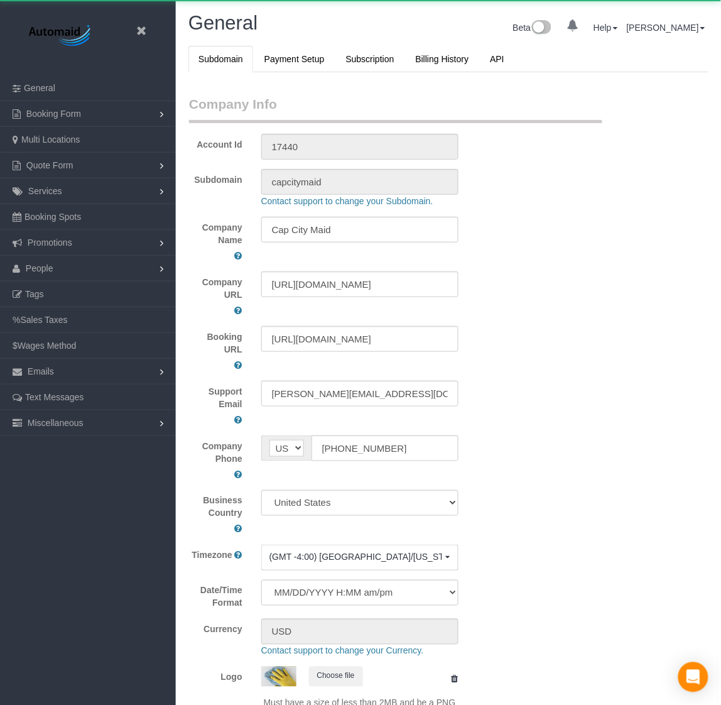
select select "1"
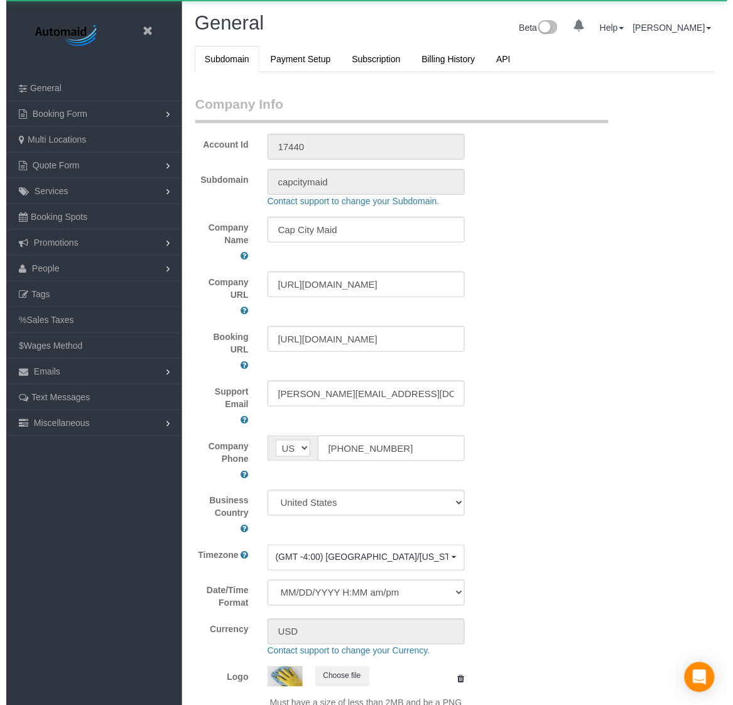
scroll to position [2840, 721]
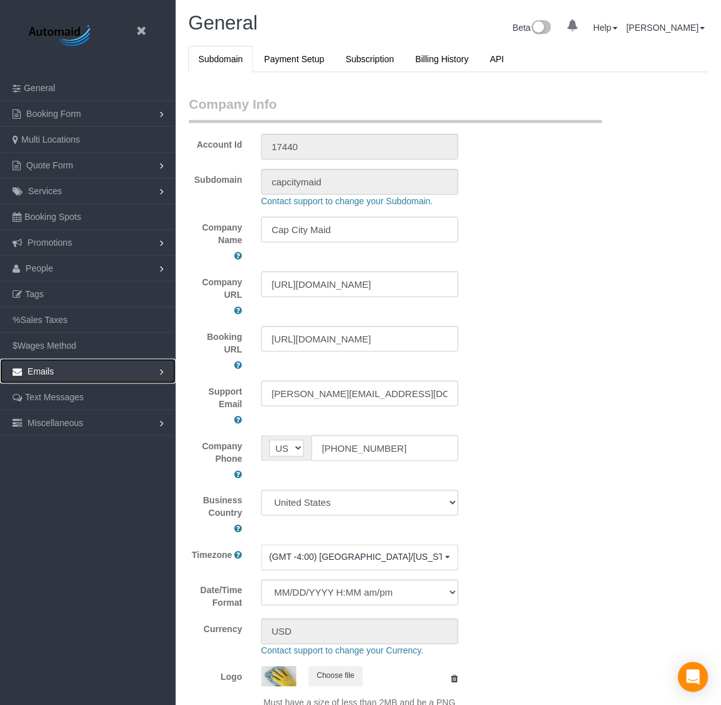
click at [94, 381] on link "Emails" at bounding box center [88, 371] width 176 height 25
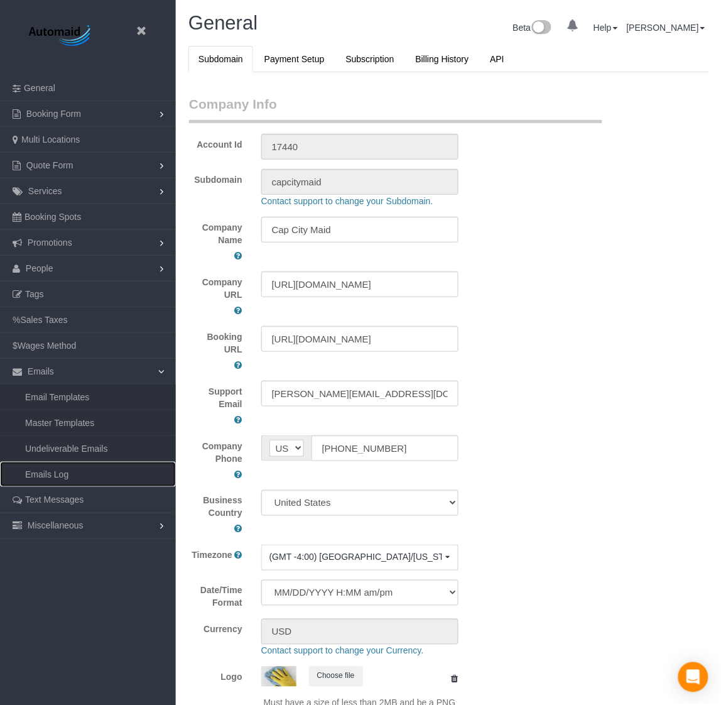
click at [54, 478] on link "Emails Log" at bounding box center [88, 474] width 176 height 25
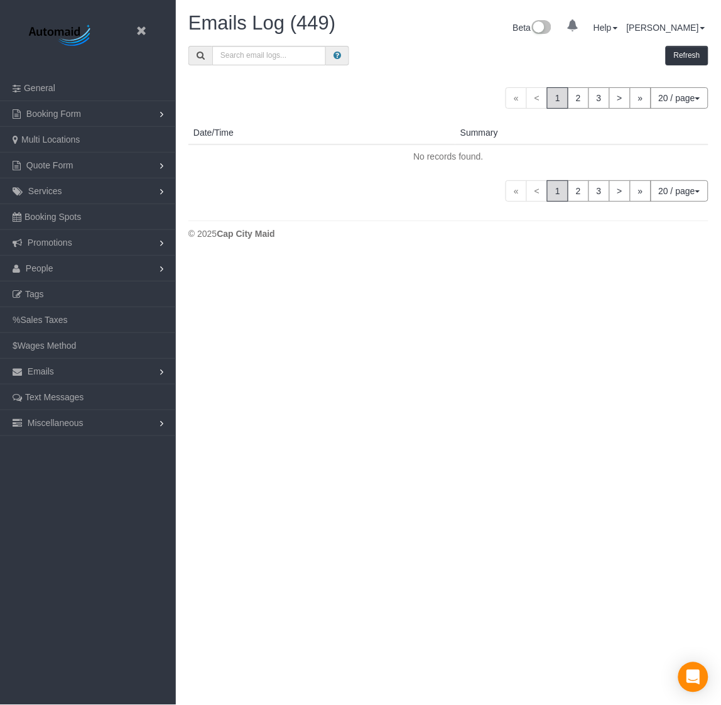
scroll to position [952, 721]
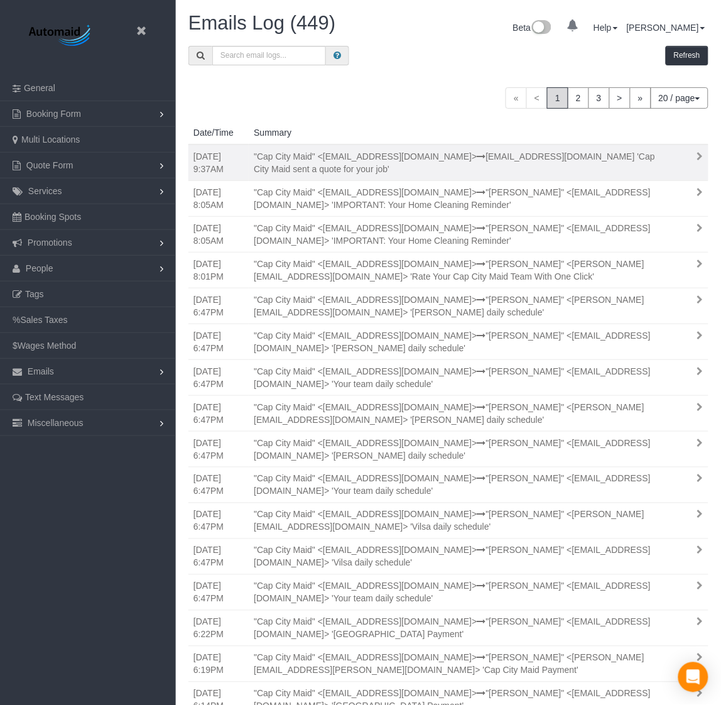
click at [469, 162] on div ""Cap City Maid" <[EMAIL_ADDRESS][DOMAIN_NAME]> [EMAIL_ADDRESS][DOMAIN_NAME] '[G…" at bounding box center [459, 162] width 430 height 25
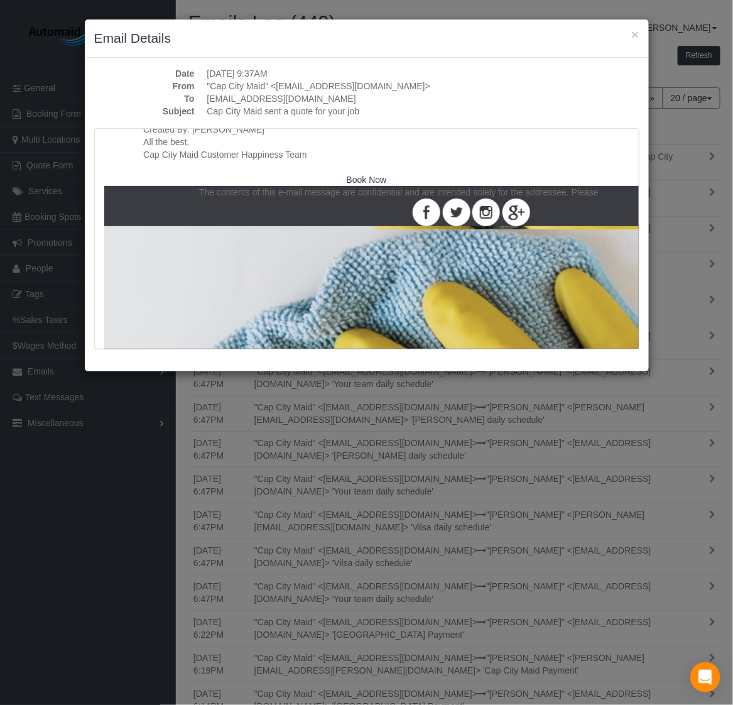
scroll to position [628, 0]
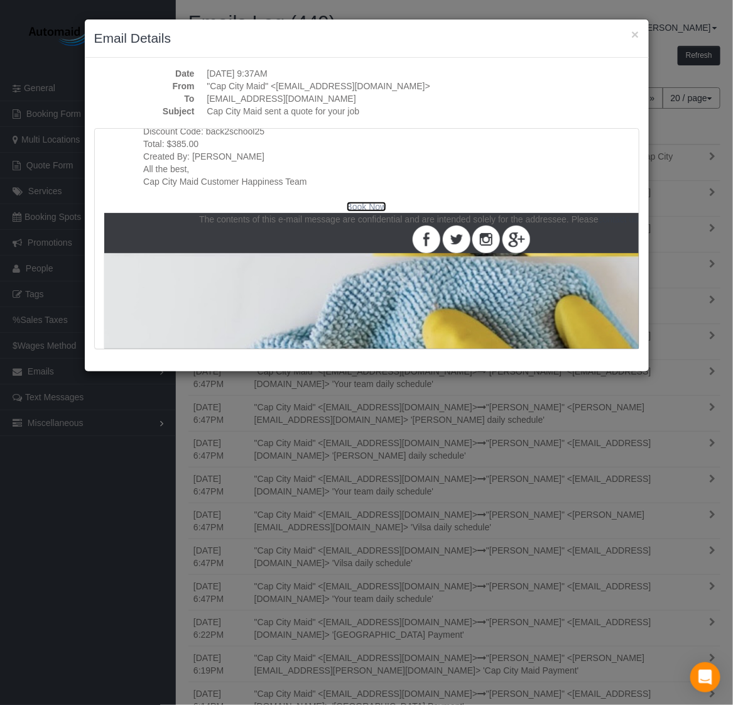
click at [364, 200] on div "Book Now" at bounding box center [366, 206] width 447 height 13
click at [364, 205] on span "Book Now" at bounding box center [367, 207] width 40 height 10
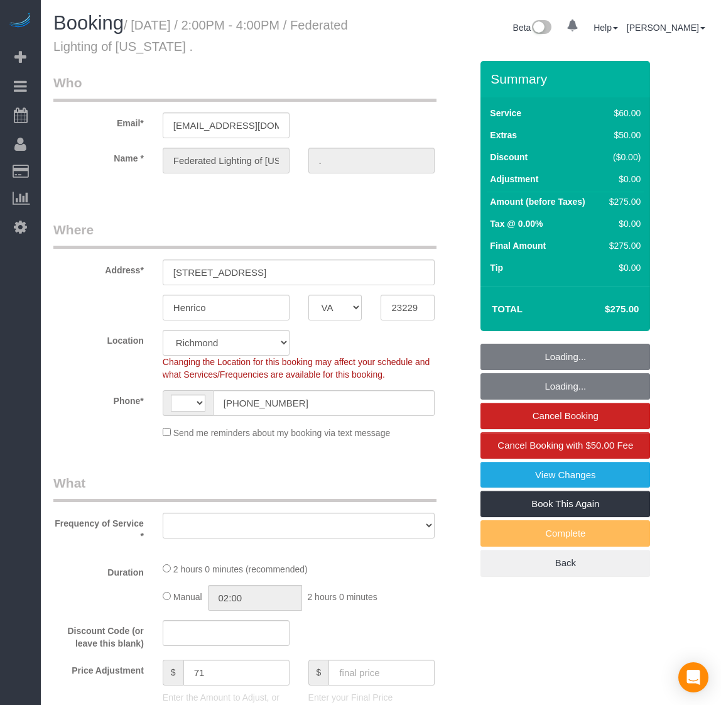
select select "VA"
select select "string:US"
select select "object:1146"
select select "string:fspay-a545b436-be61-4381-a3e8-878557052770"
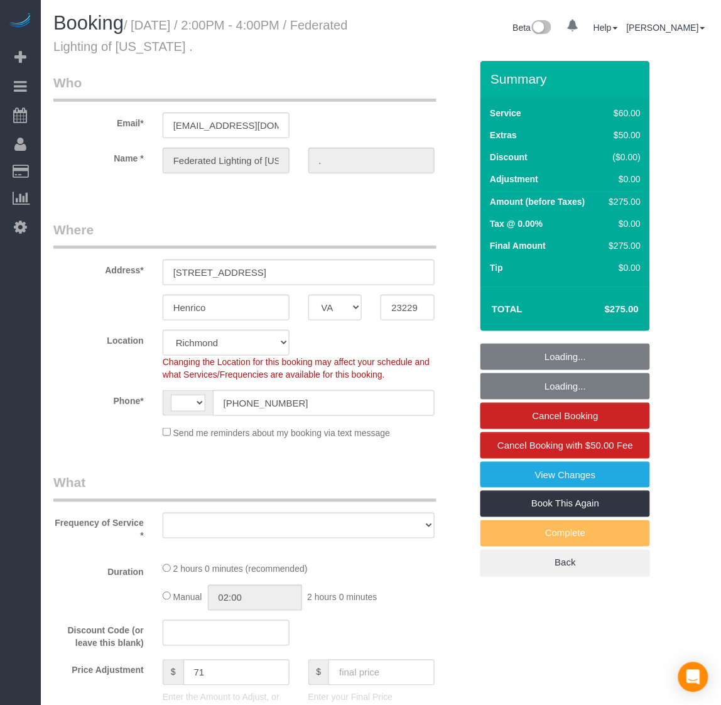
select select "spot1"
select select "number:4"
select select "number:23"
select select "object:1353"
select select "2001"
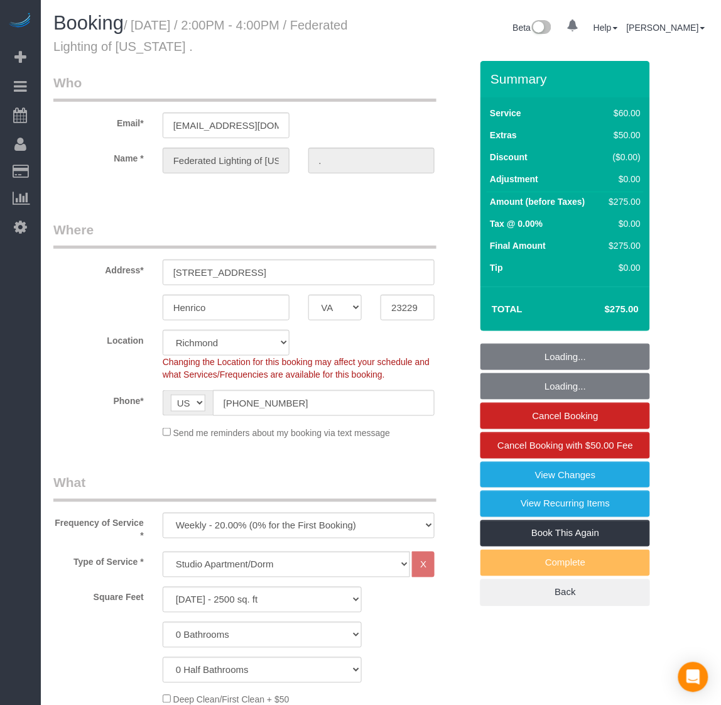
scroll to position [2461, 721]
select select "2001"
drag, startPoint x: 278, startPoint y: 399, endPoint x: 215, endPoint y: 388, distance: 63.9
click at [215, 388] on sui-booking-location "Location Richmond Austin DC Changing the Location for this booking may affect y…" at bounding box center [262, 384] width 418 height 109
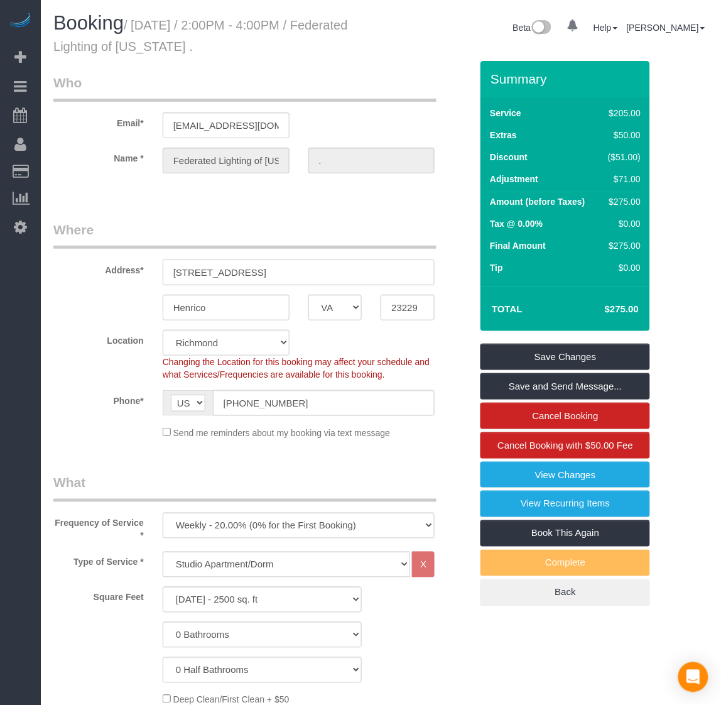
drag, startPoint x: 285, startPoint y: 276, endPoint x: 145, endPoint y: 266, distance: 139.9
click at [144, 267] on div "Address* 8900 Three Chopt Road" at bounding box center [262, 252] width 437 height 65
